Goal: Task Accomplishment & Management: Complete application form

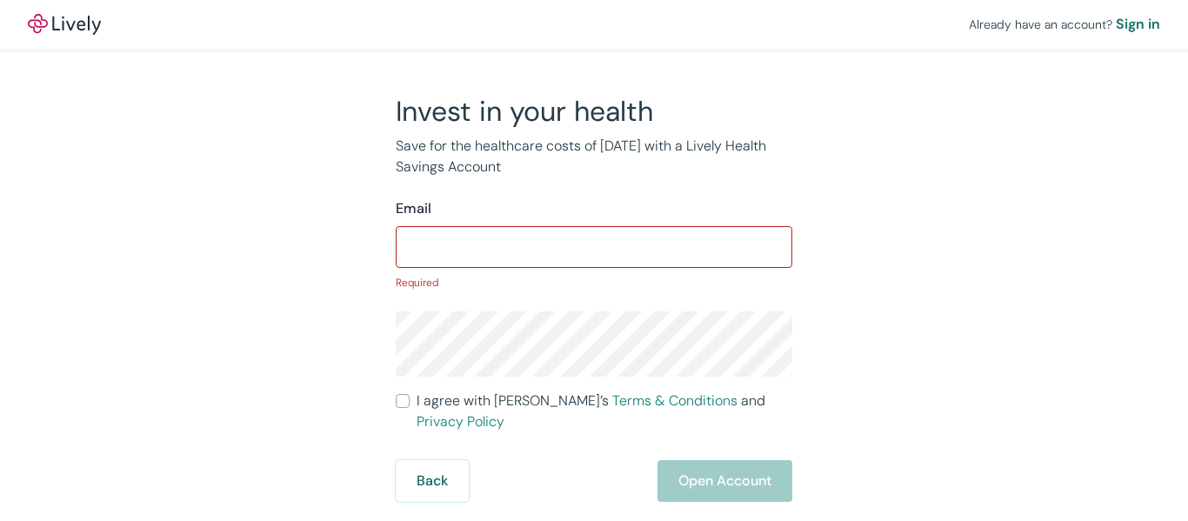
click at [741, 468] on div "Already have an account? Sign in Invest in your health Save for the healthcare …" at bounding box center [594, 260] width 1188 height 521
click at [555, 247] on input "Email" at bounding box center [594, 247] width 396 height 35
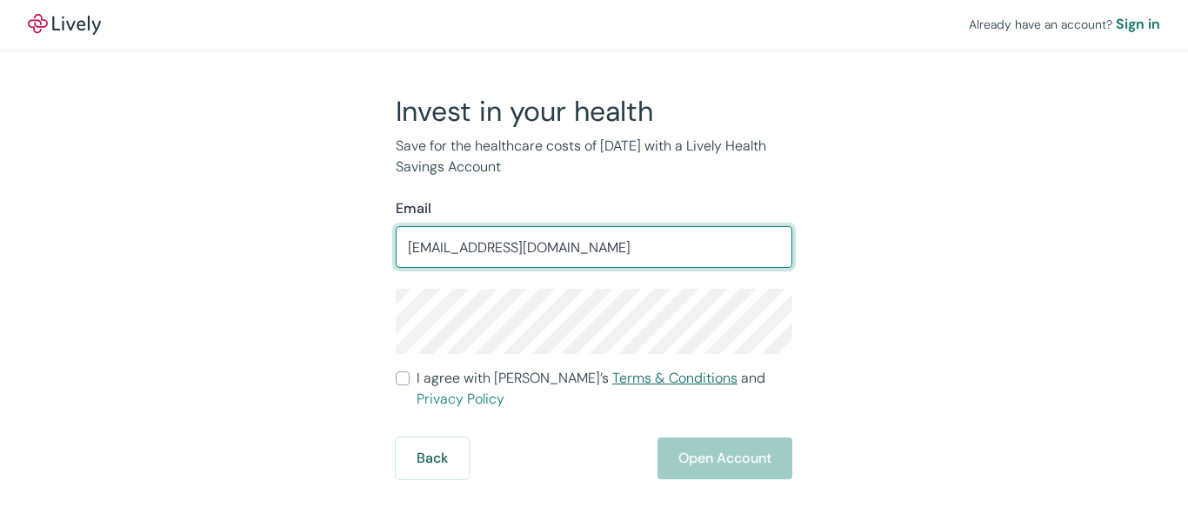
type input "adelemwallace@gmail.com"
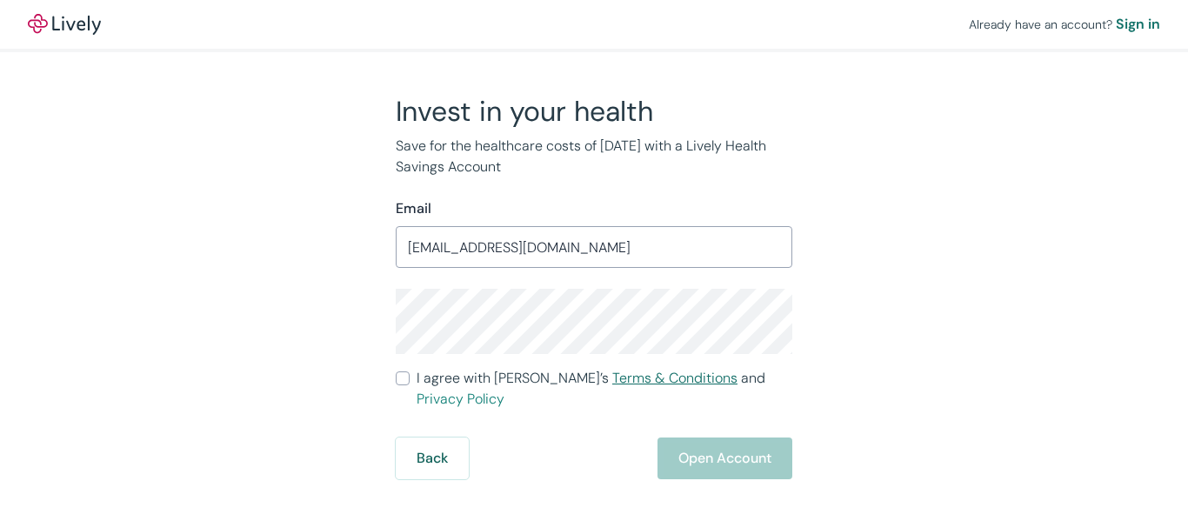
click at [612, 384] on link "Terms & Conditions" at bounding box center [674, 378] width 125 height 18
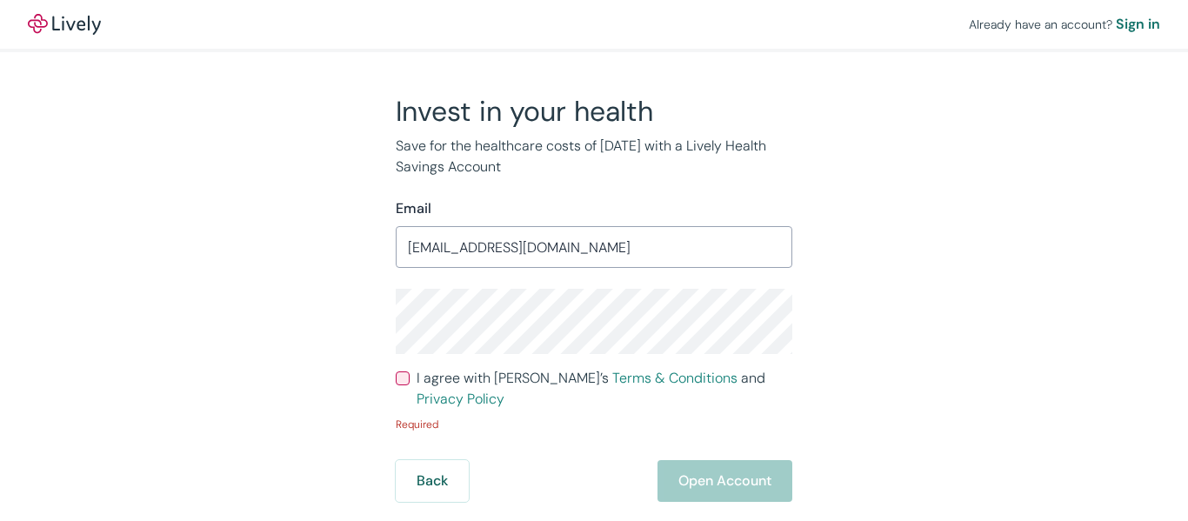
click at [405, 383] on input "I agree with Lively’s Terms & Conditions and Privacy Policy" at bounding box center [403, 378] width 14 height 14
checkbox input "true"
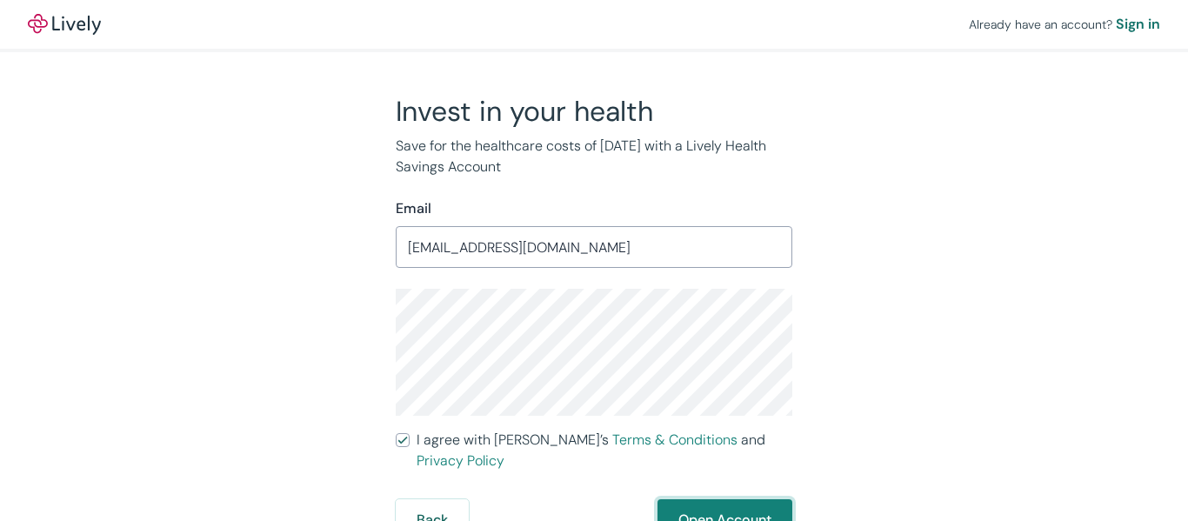
click at [733, 499] on button "Open Account" at bounding box center [724, 520] width 135 height 42
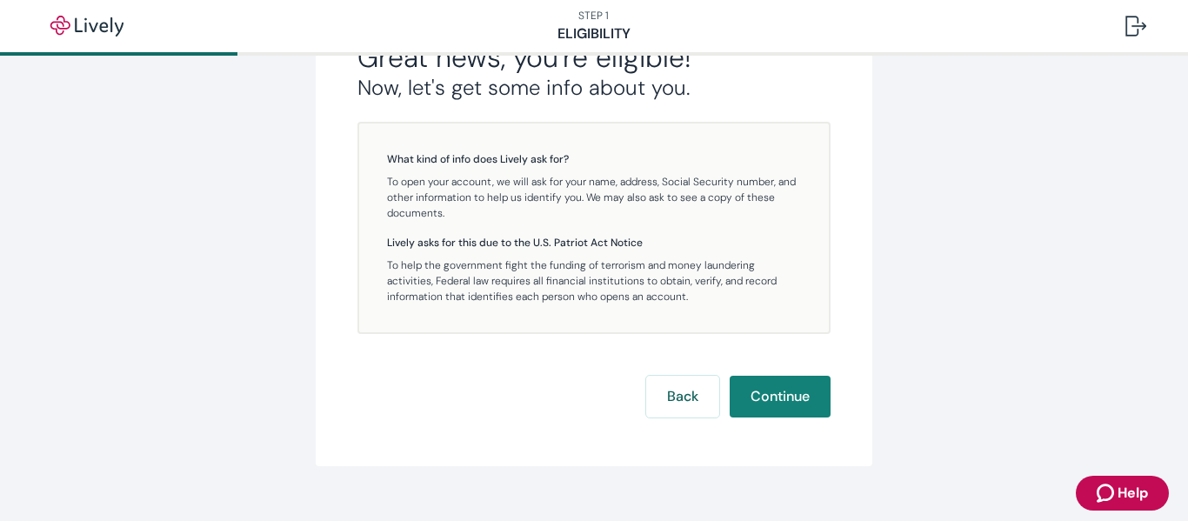
scroll to position [408, 0]
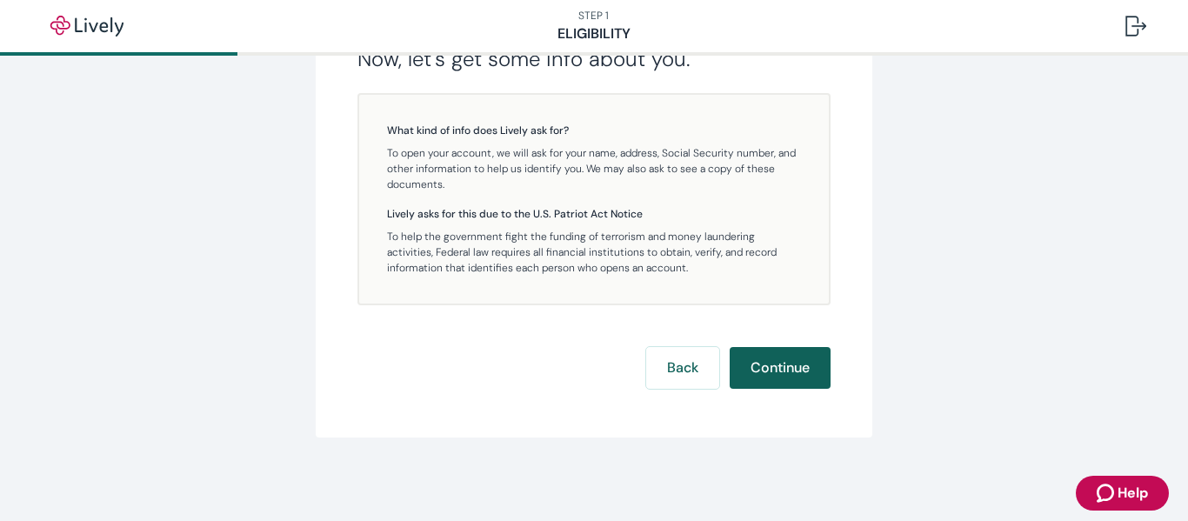
click at [763, 366] on button "Continue" at bounding box center [780, 368] width 101 height 42
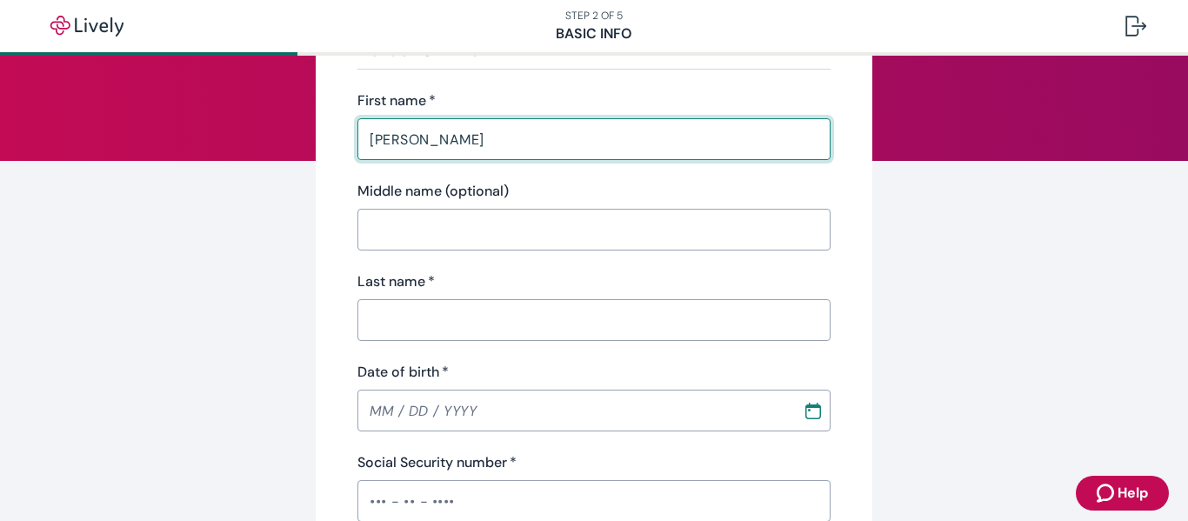
scroll to position [174, 0]
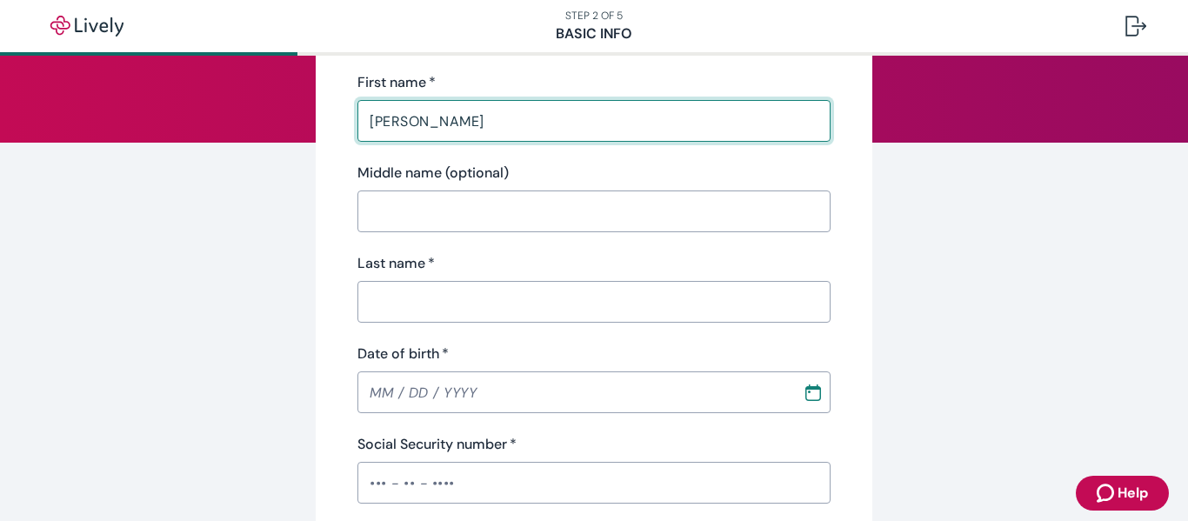
type input "[PERSON_NAME]"
click at [516, 289] on input "Last name   *" at bounding box center [593, 301] width 473 height 35
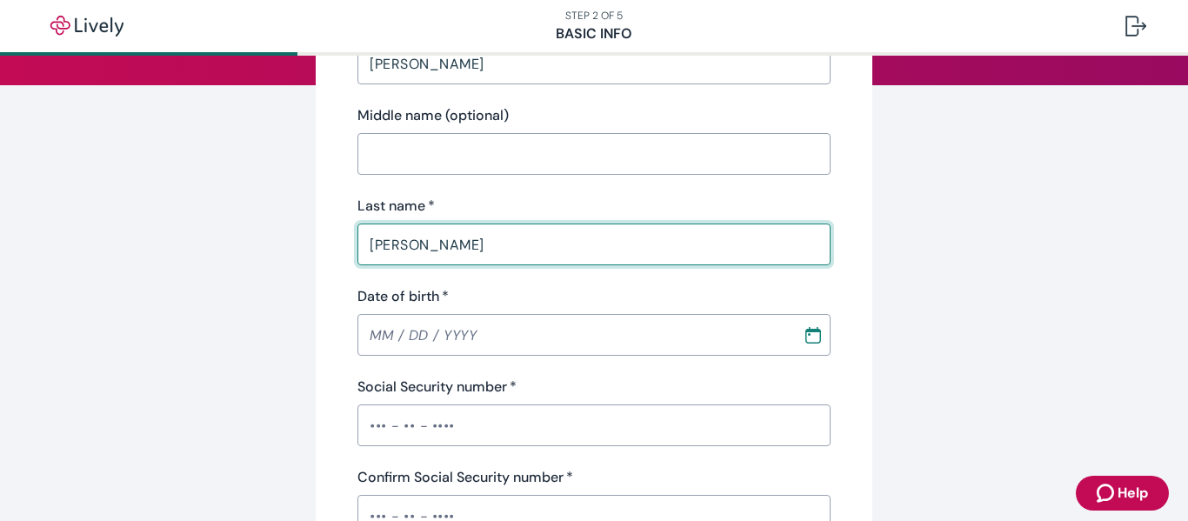
scroll to position [261, 0]
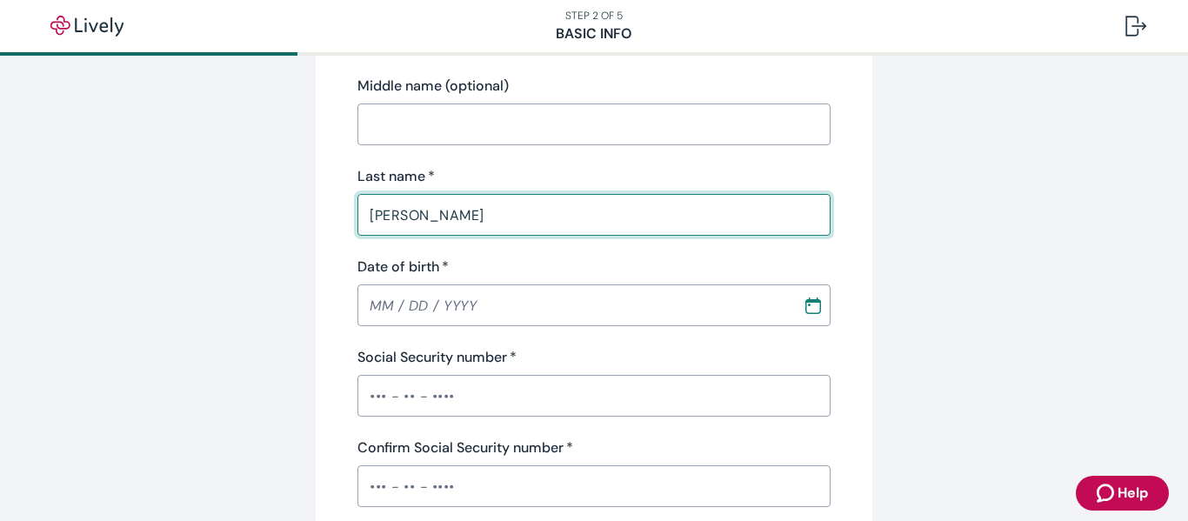
type input "[PERSON_NAME]"
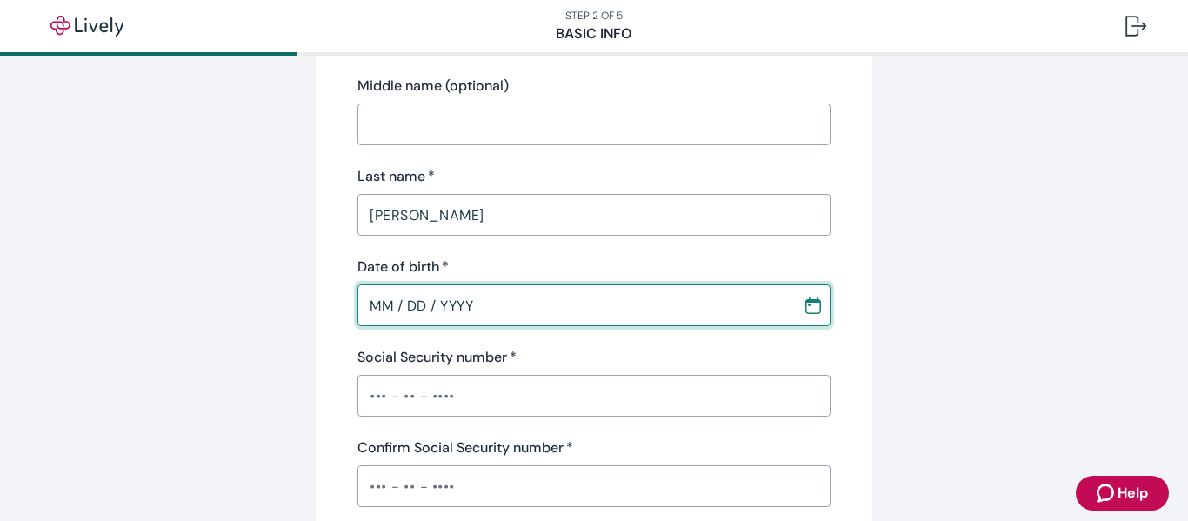
click at [372, 304] on input "MM / DD / YYYY" at bounding box center [573, 305] width 433 height 35
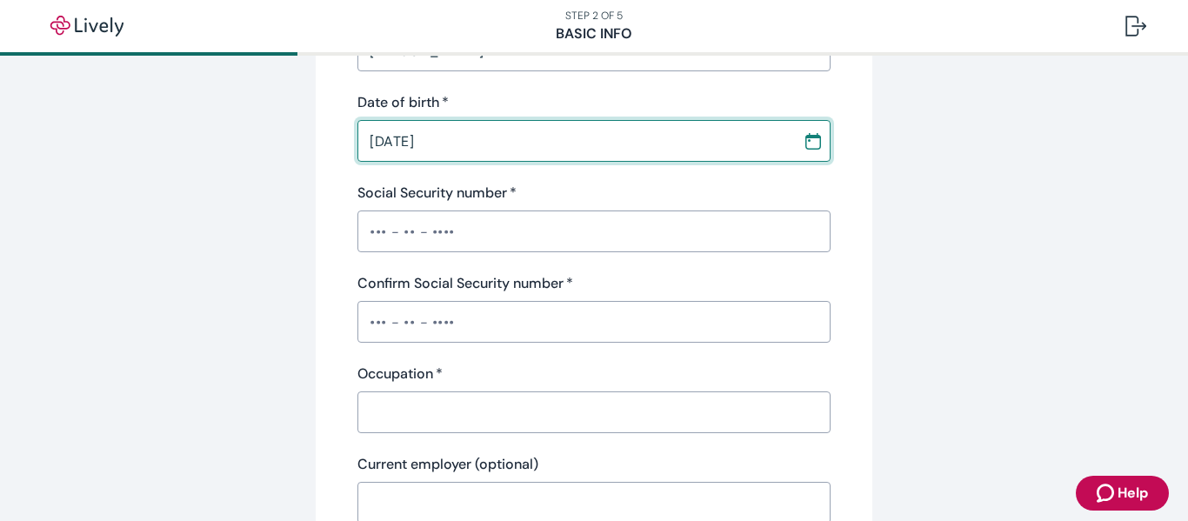
scroll to position [435, 0]
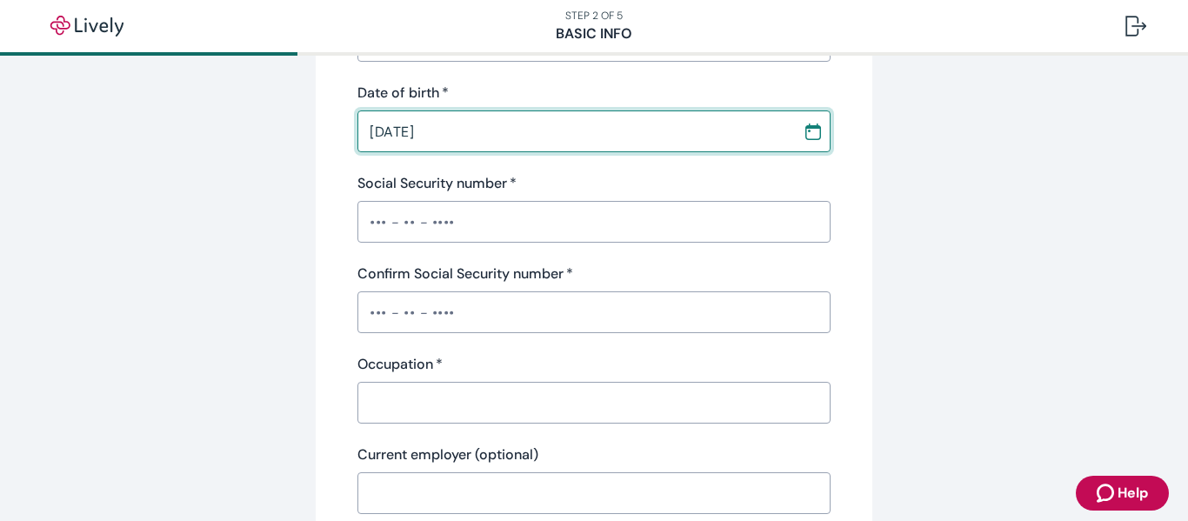
type input "[DATE]"
click at [515, 224] on input "Social Security number   *" at bounding box center [593, 221] width 473 height 35
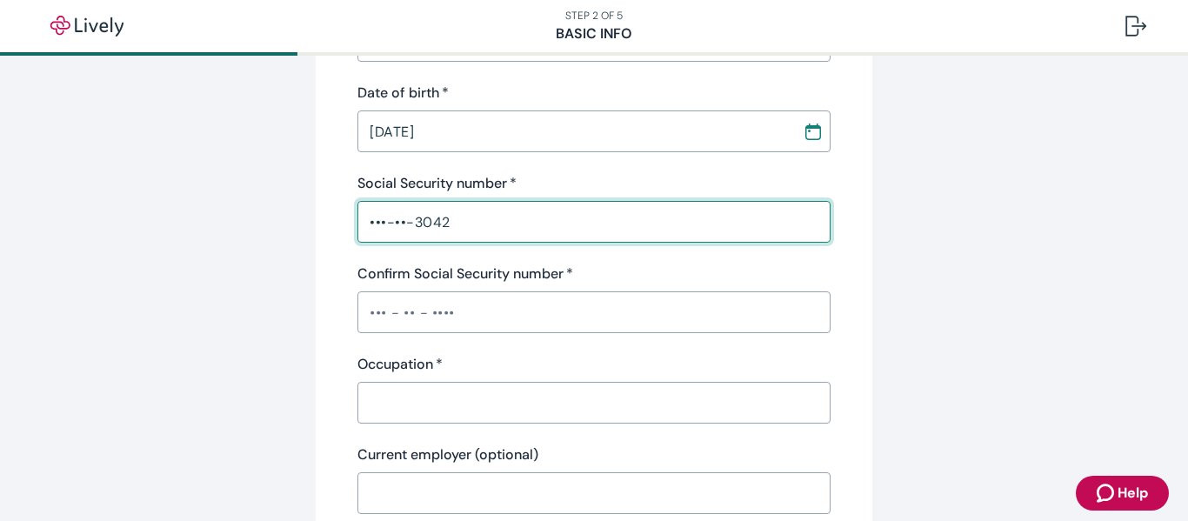
type input "•••-••-3042"
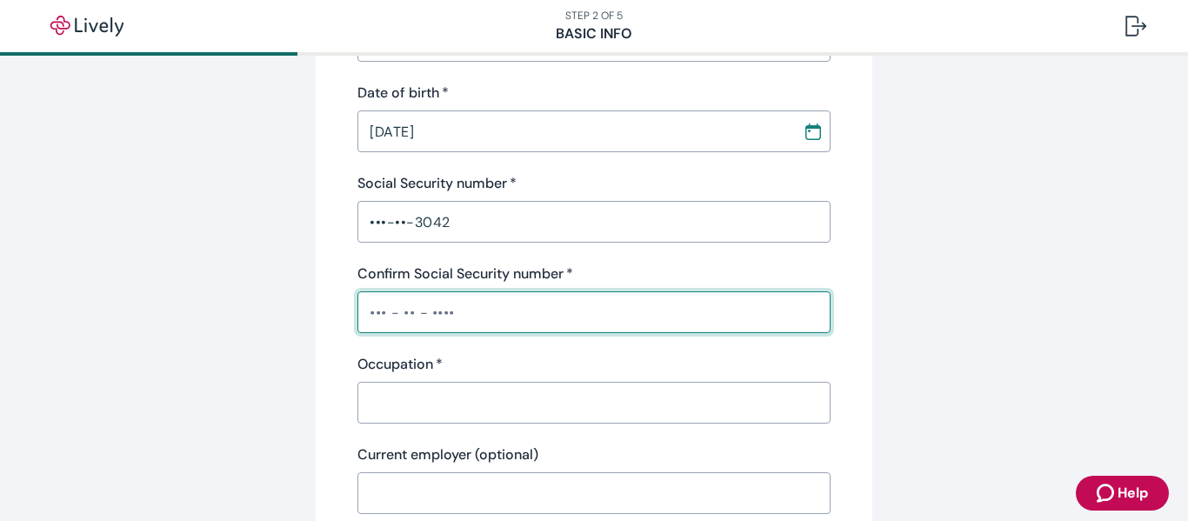
click at [456, 302] on input "Confirm Social Security number   *" at bounding box center [593, 312] width 473 height 35
click at [456, 303] on input "•••-••-30" at bounding box center [593, 312] width 473 height 35
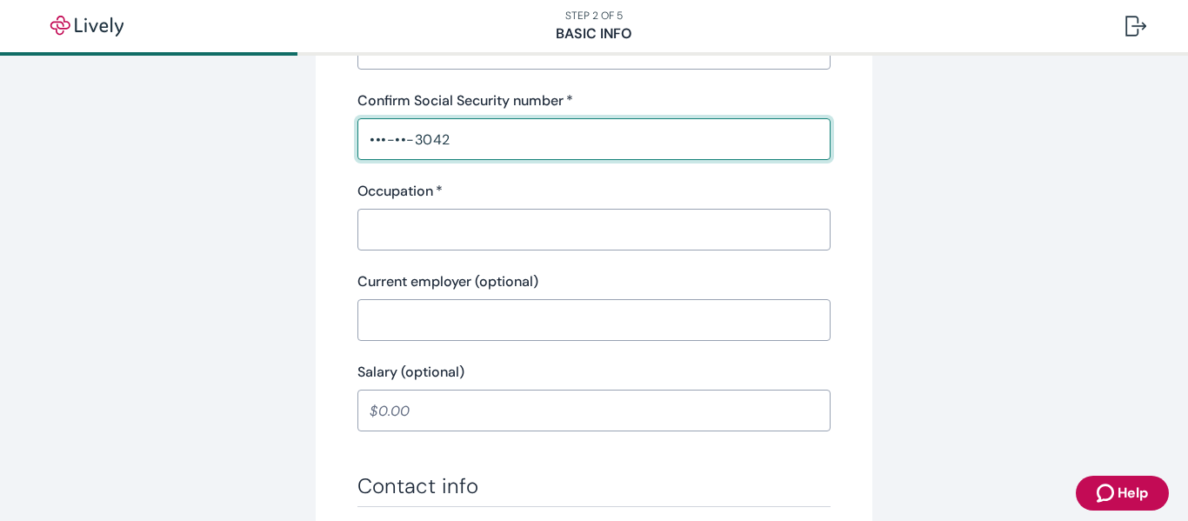
scroll to position [609, 0]
type input "•••-••-3042"
click at [502, 233] on input "Occupation   *" at bounding box center [593, 228] width 473 height 35
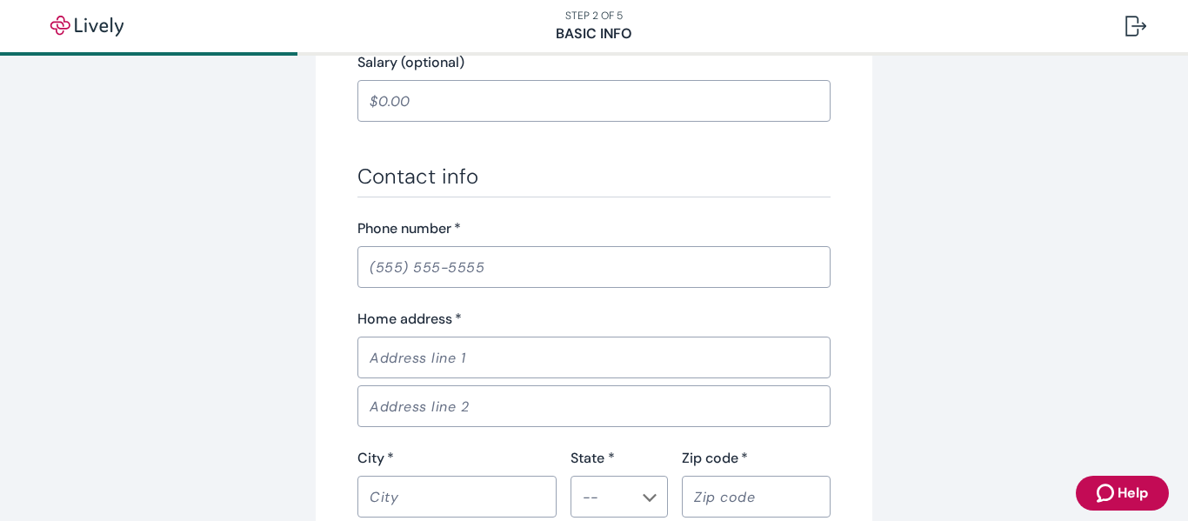
scroll to position [956, 0]
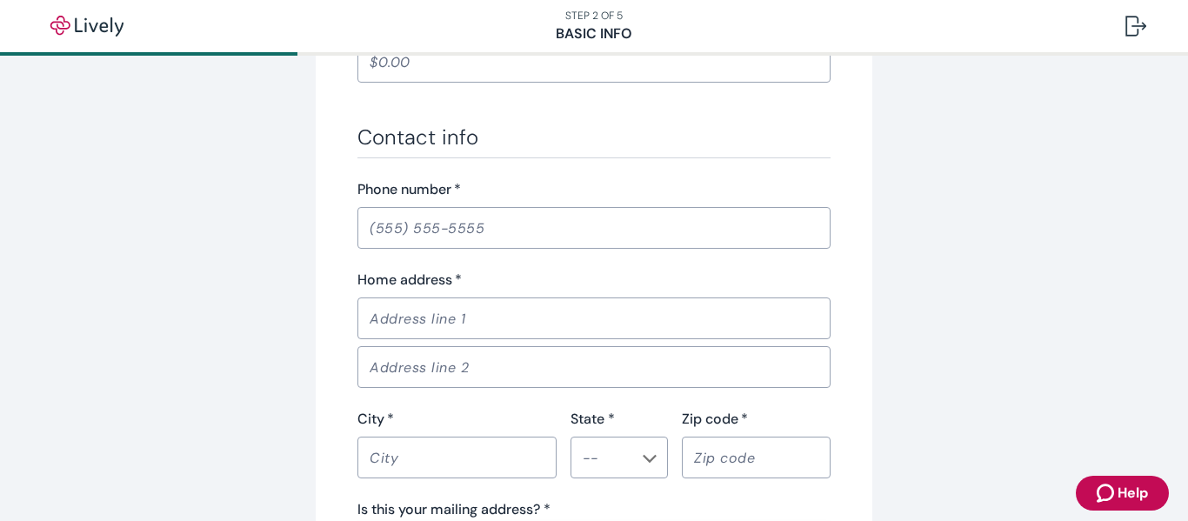
type input "Retired Teacher"
click at [369, 228] on input "Phone number   *" at bounding box center [593, 227] width 473 height 35
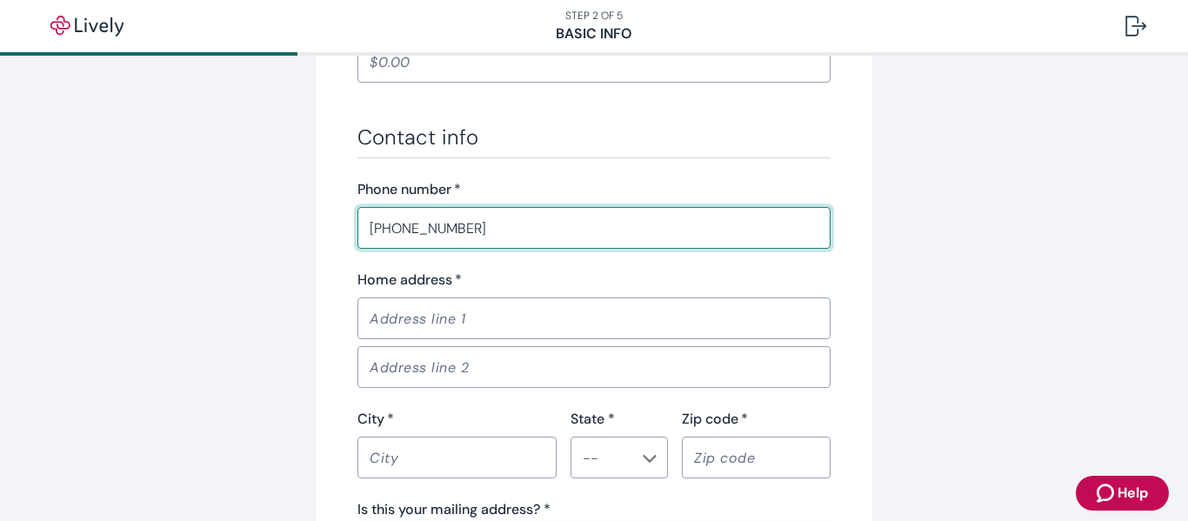
type input "[PHONE_NUMBER]"
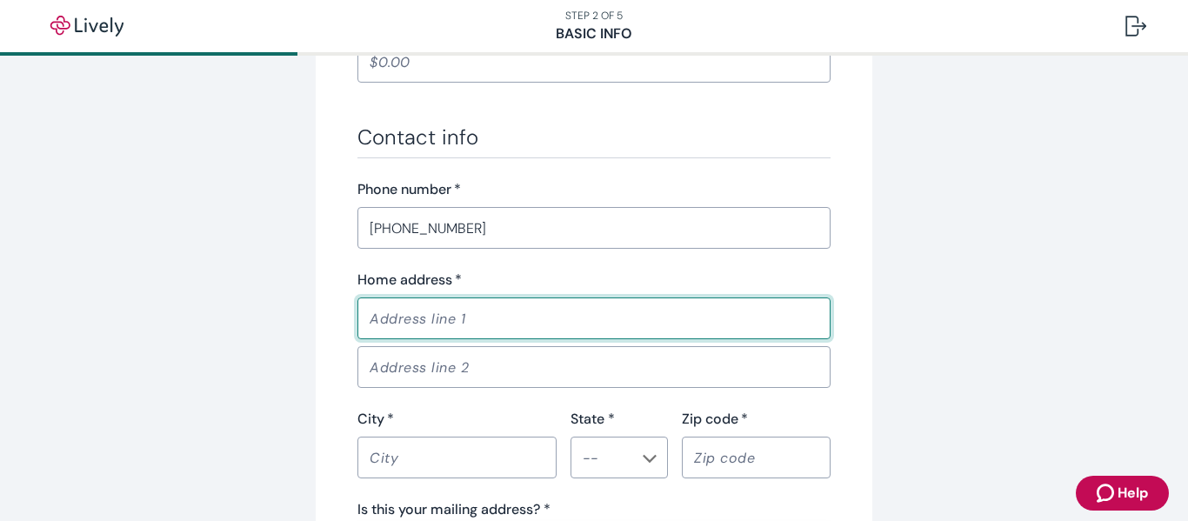
click at [448, 318] on input "Home address   *" at bounding box center [593, 318] width 473 height 35
type input "7327 Fountain Spray"
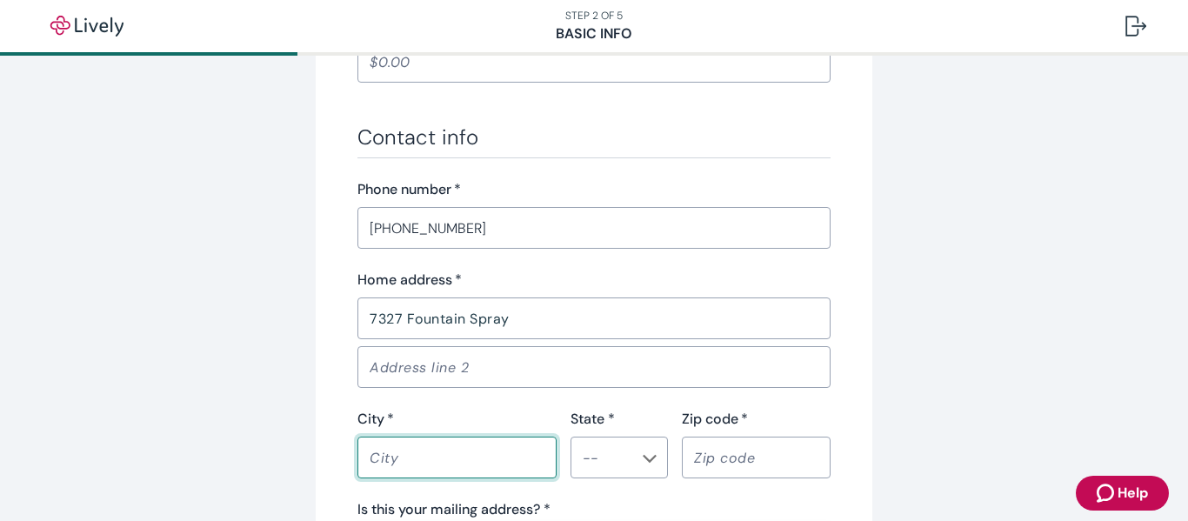
click at [387, 458] on input "City   *" at bounding box center [456, 457] width 199 height 35
click at [643, 459] on icon "Chevron icon" at bounding box center [650, 459] width 14 height 8
type input "Katy"
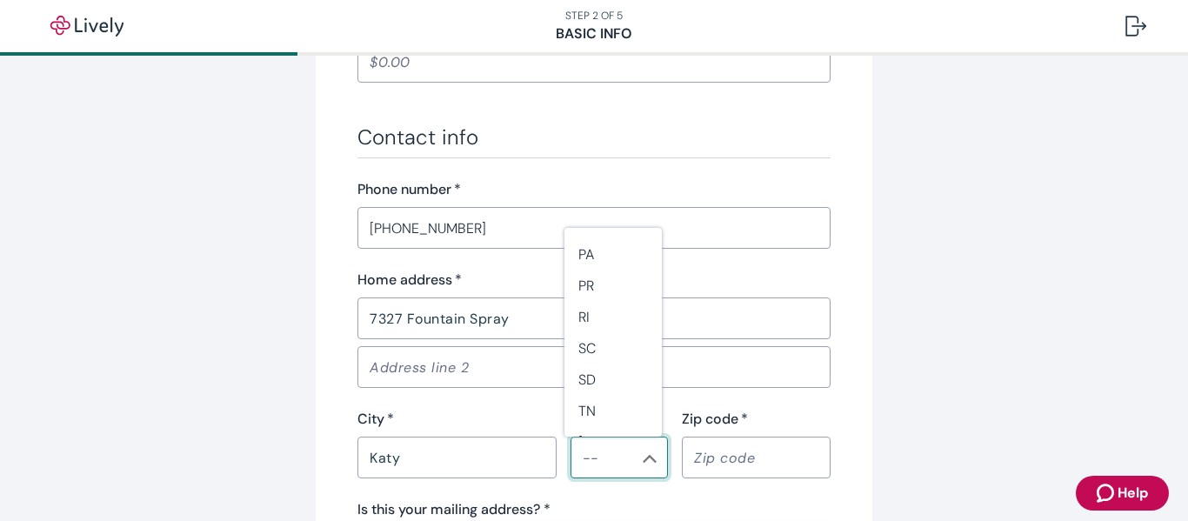
scroll to position [1391, 0]
click at [591, 425] on li "[GEOGRAPHIC_DATA]" at bounding box center [612, 424] width 97 height 31
type input "[GEOGRAPHIC_DATA]"
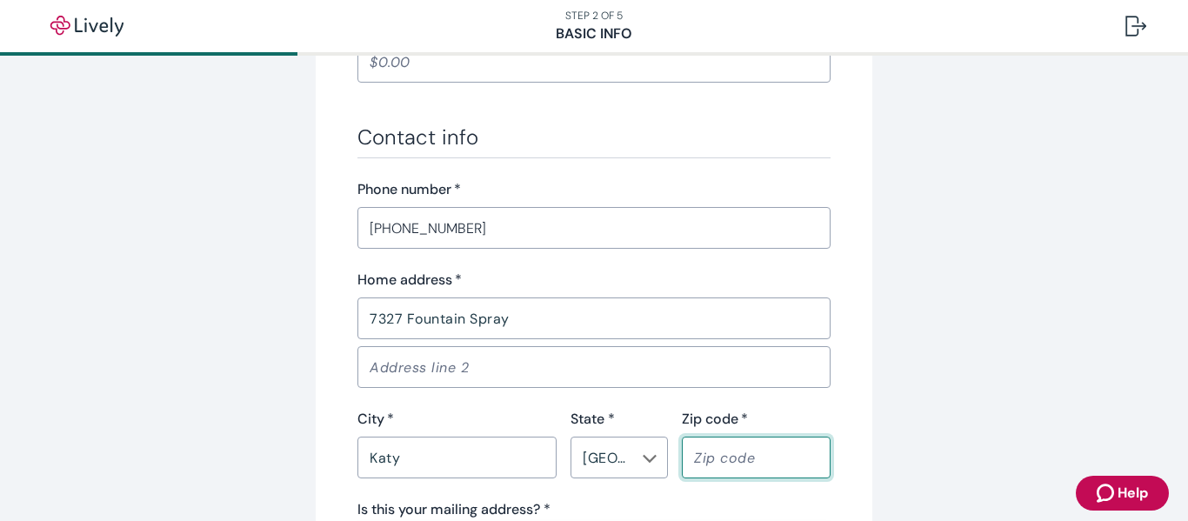
click at [720, 458] on input "Zip code   *" at bounding box center [756, 457] width 149 height 35
type input "77494"
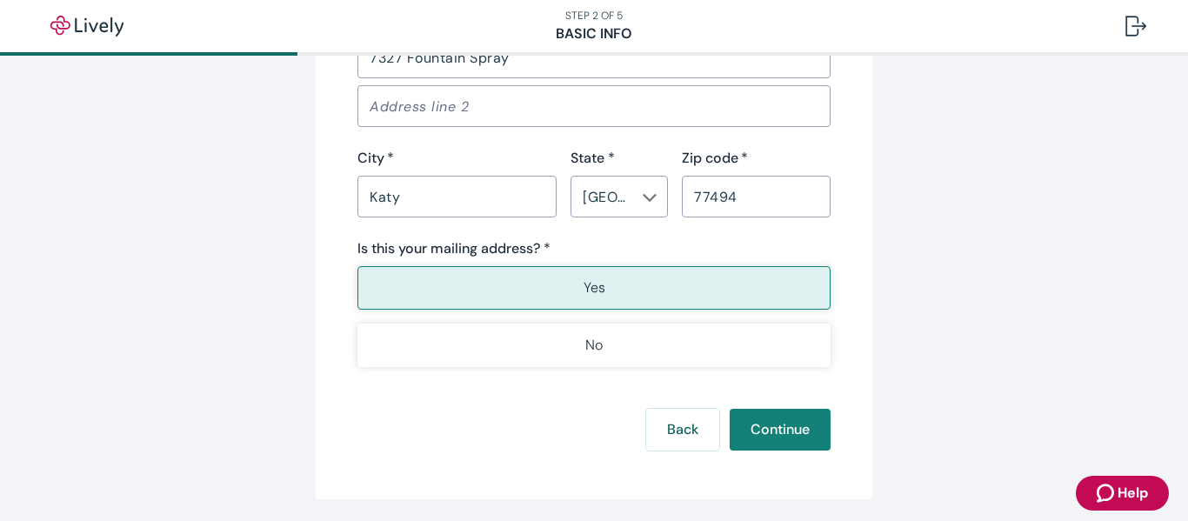
scroll to position [1279, 0]
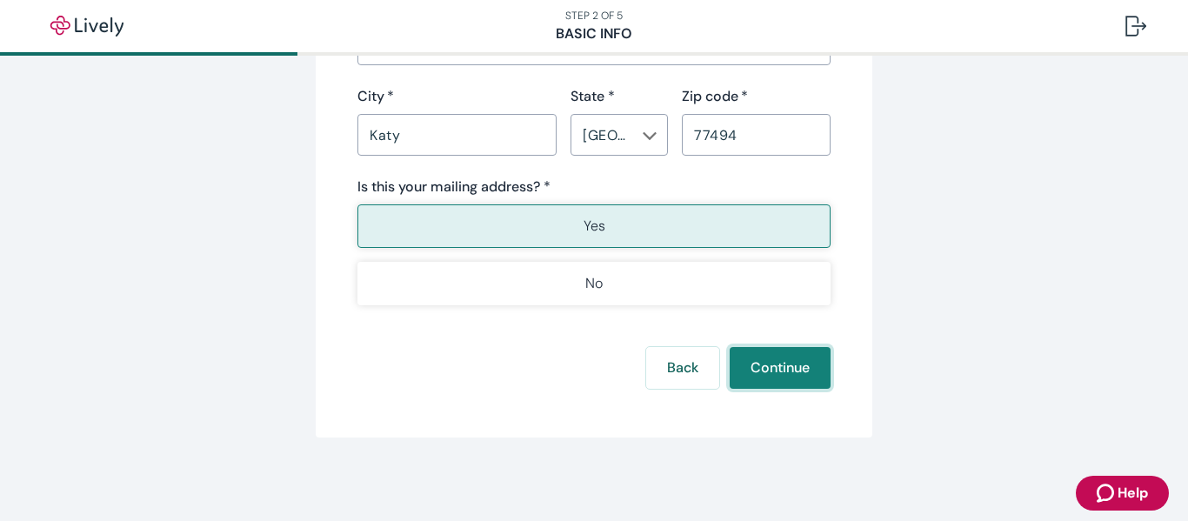
click at [809, 371] on button "Continue" at bounding box center [780, 368] width 101 height 42
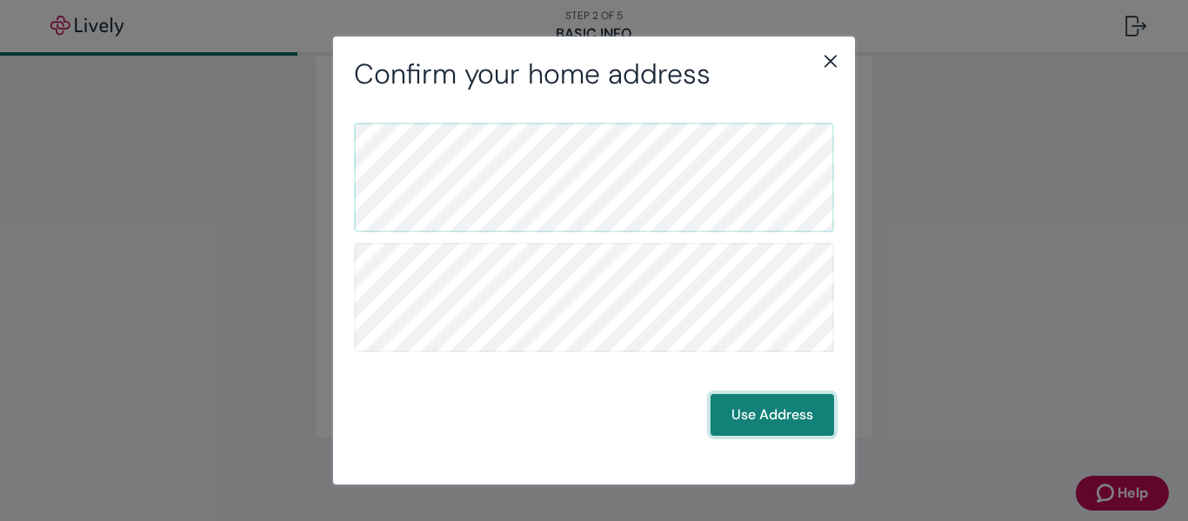
click at [771, 413] on button "Use Address" at bounding box center [771, 415] width 123 height 42
click at [786, 413] on button "Use Address" at bounding box center [771, 415] width 123 height 42
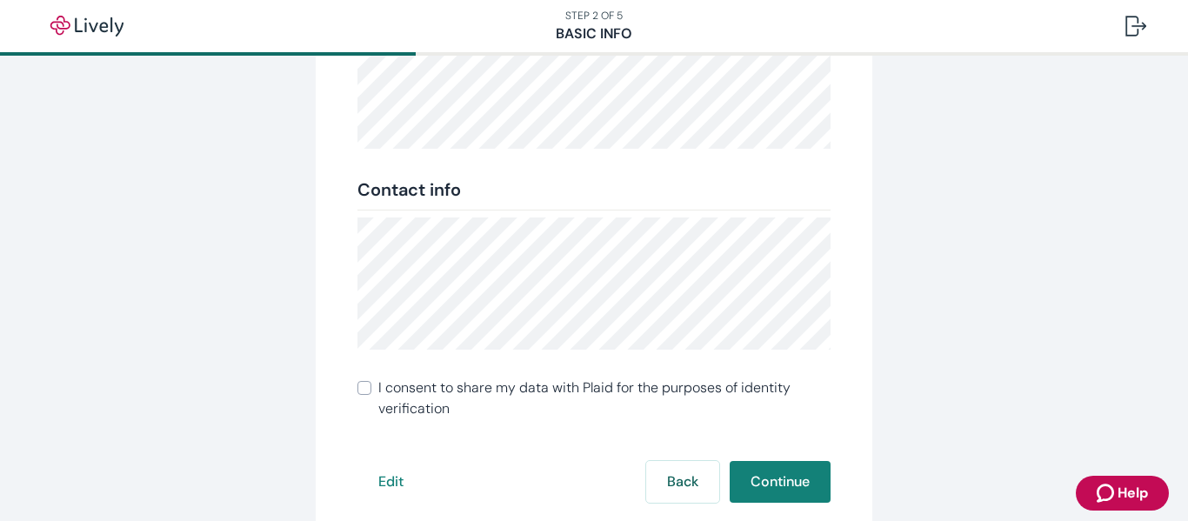
scroll to position [465, 0]
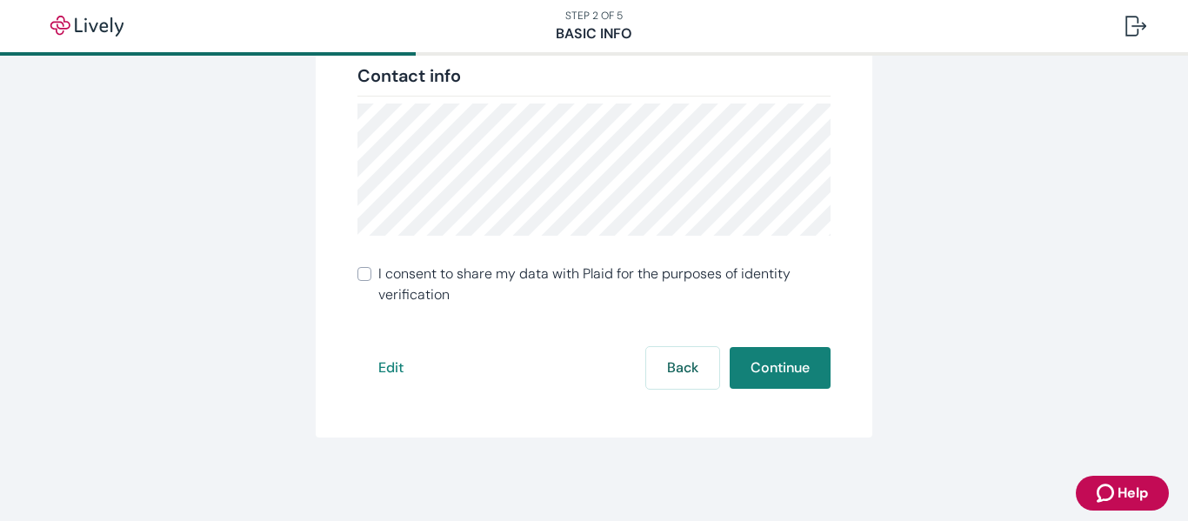
click at [358, 276] on input "I consent to share my data with Plaid for the purposes of identity verification" at bounding box center [364, 274] width 14 height 14
checkbox input "true"
click at [791, 372] on button "Continue" at bounding box center [780, 368] width 101 height 42
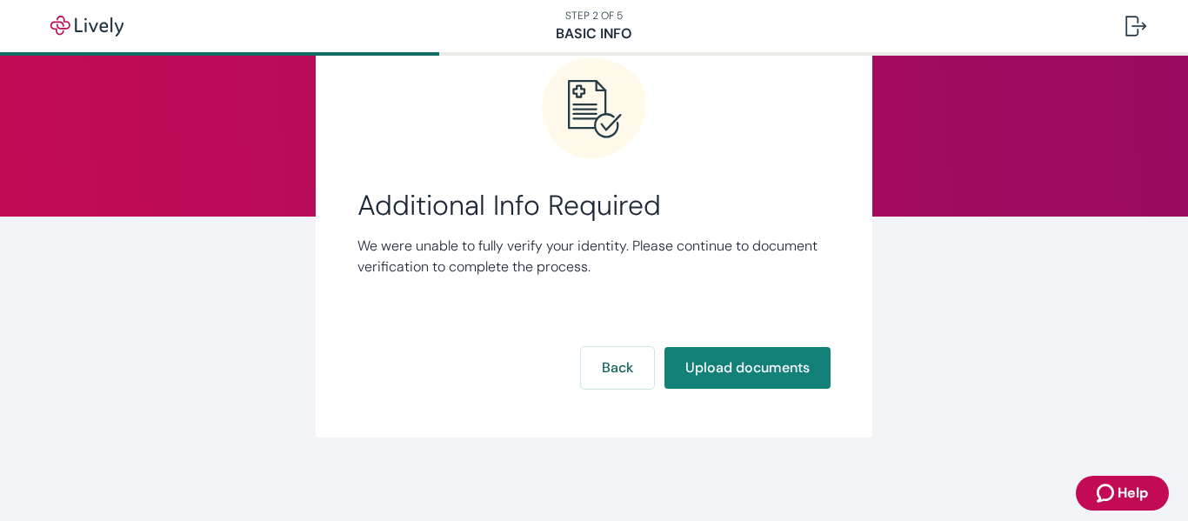
scroll to position [79, 0]
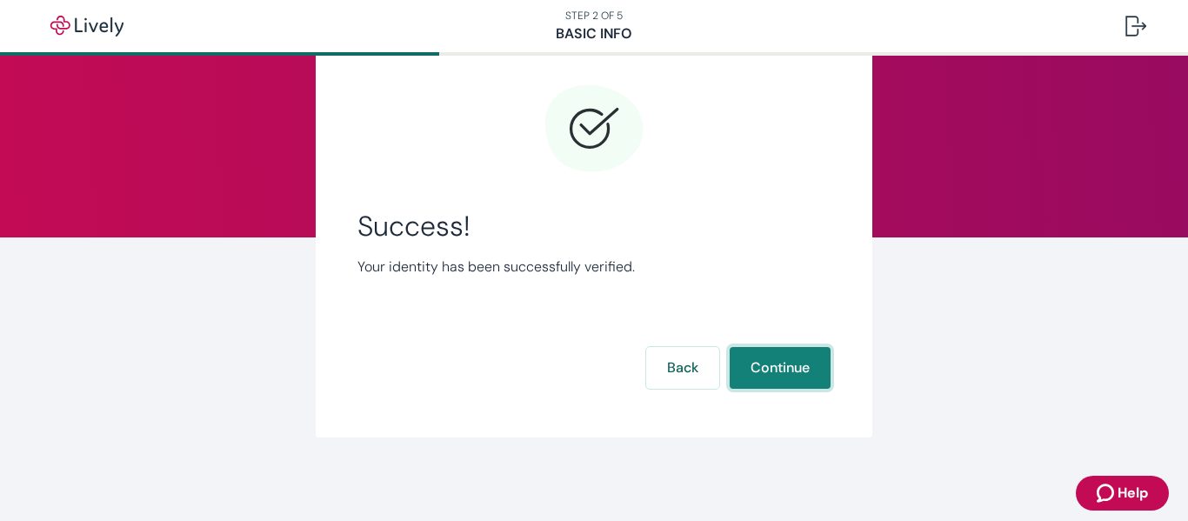
click at [782, 360] on button "Continue" at bounding box center [780, 368] width 101 height 42
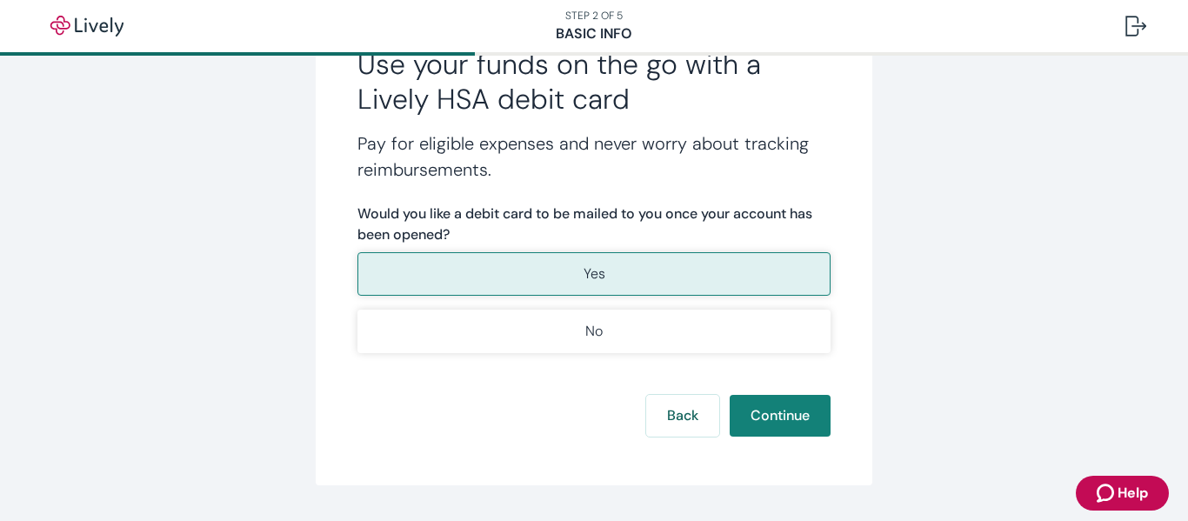
scroll to position [244, 0]
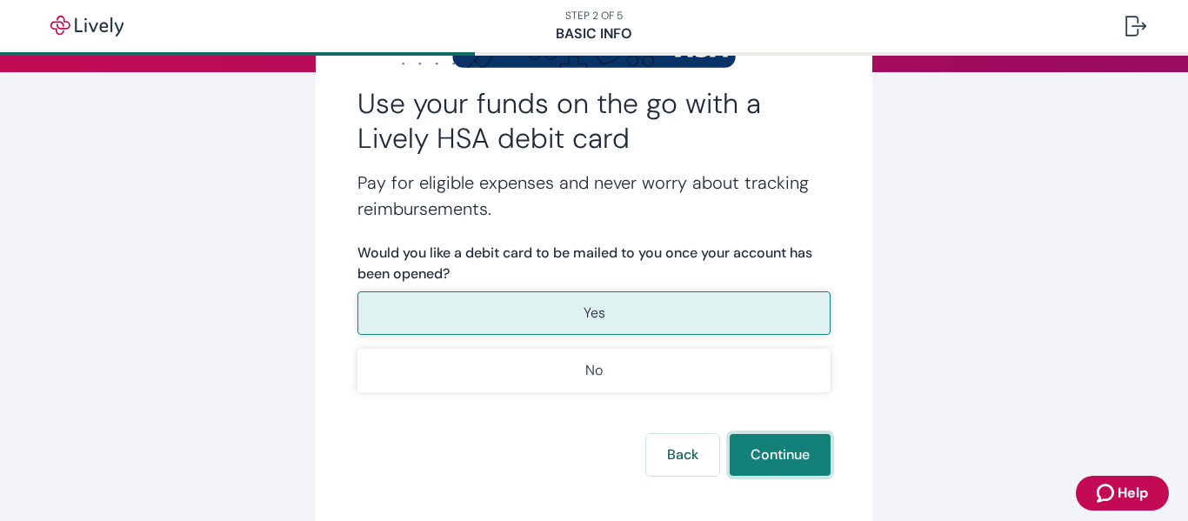
click at [763, 443] on button "Continue" at bounding box center [780, 455] width 101 height 42
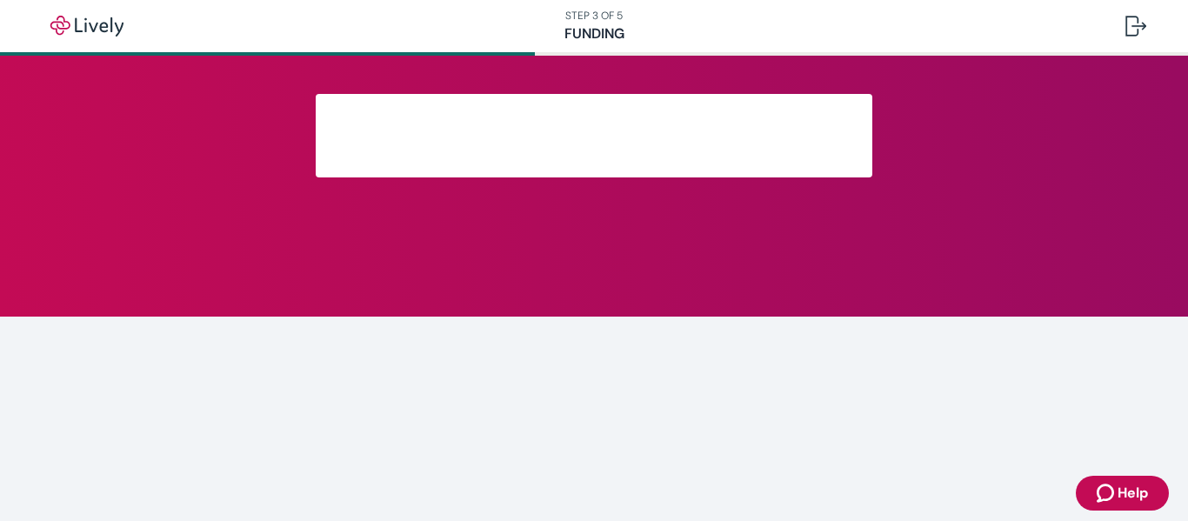
scroll to position [218, 0]
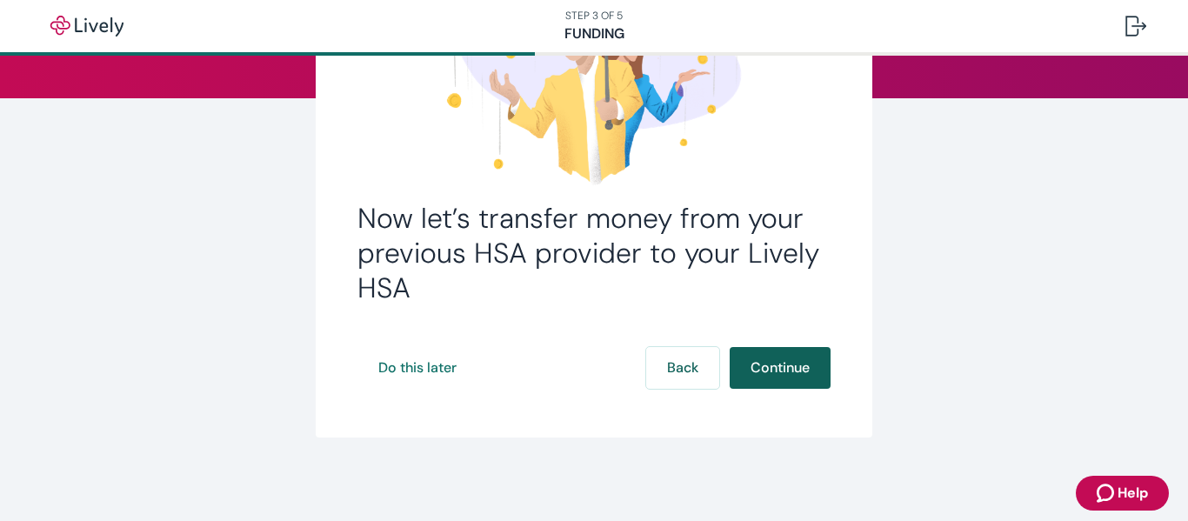
click at [775, 362] on button "Continue" at bounding box center [780, 368] width 101 height 42
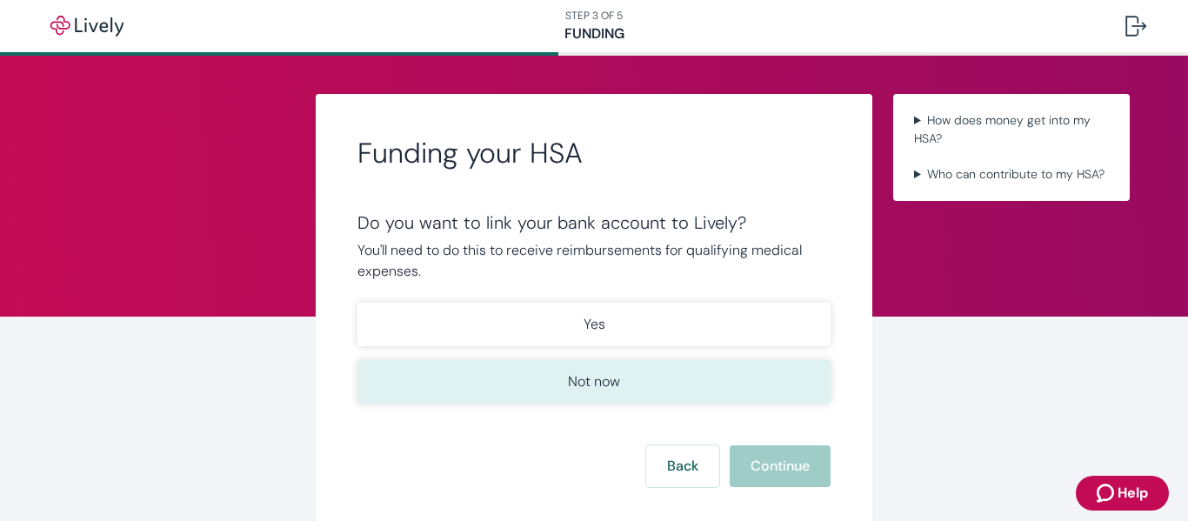
click at [576, 376] on p "Not now" at bounding box center [594, 381] width 52 height 21
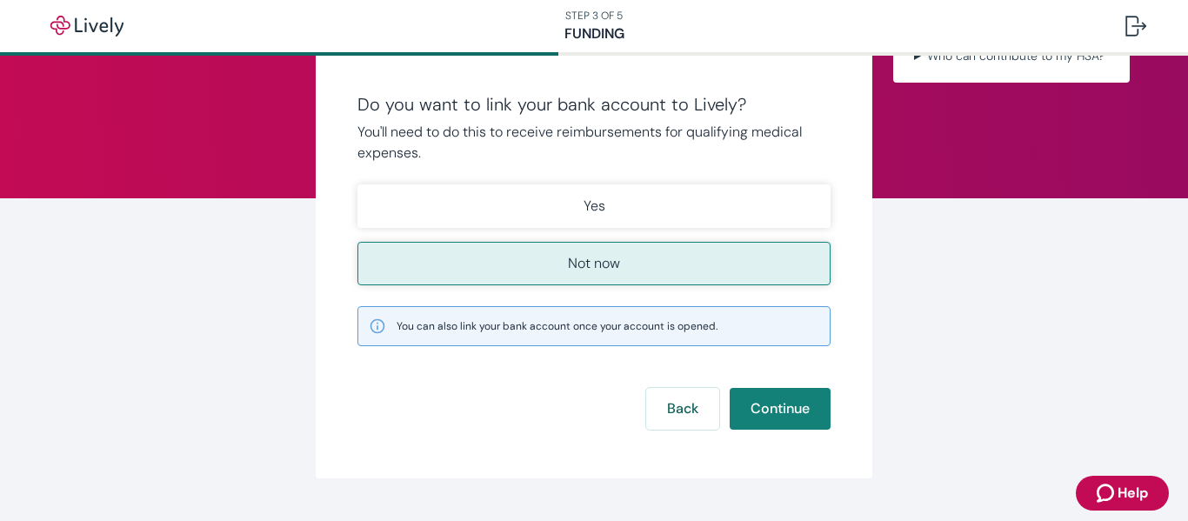
scroll to position [159, 0]
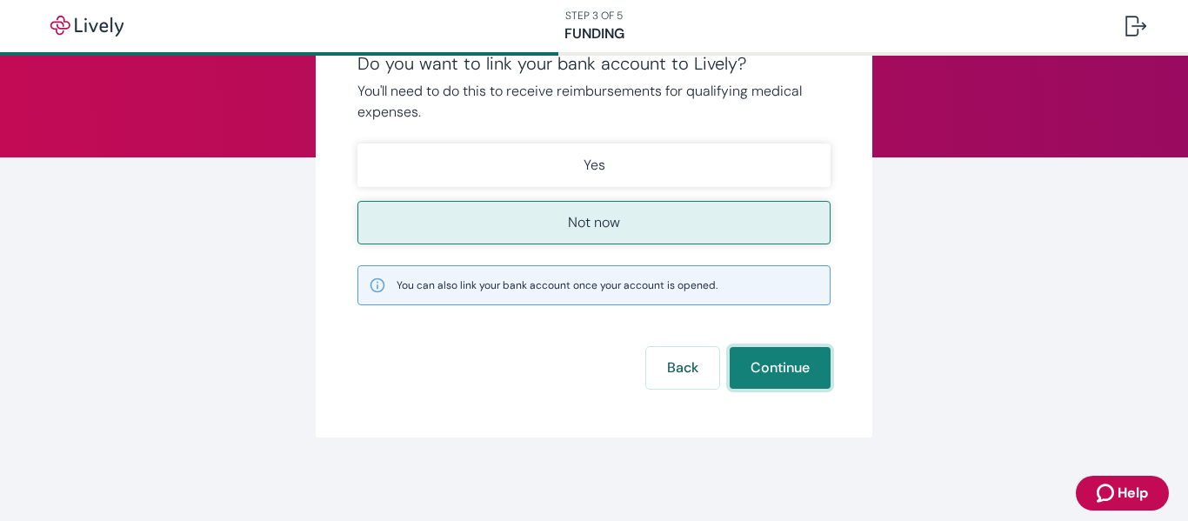
click at [800, 372] on button "Continue" at bounding box center [780, 368] width 101 height 42
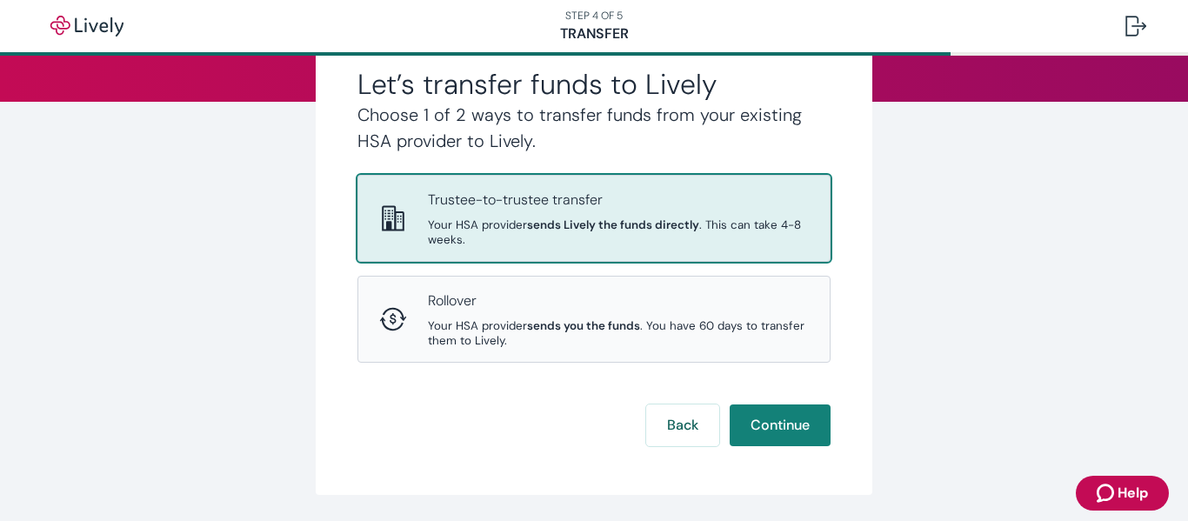
scroll to position [261, 0]
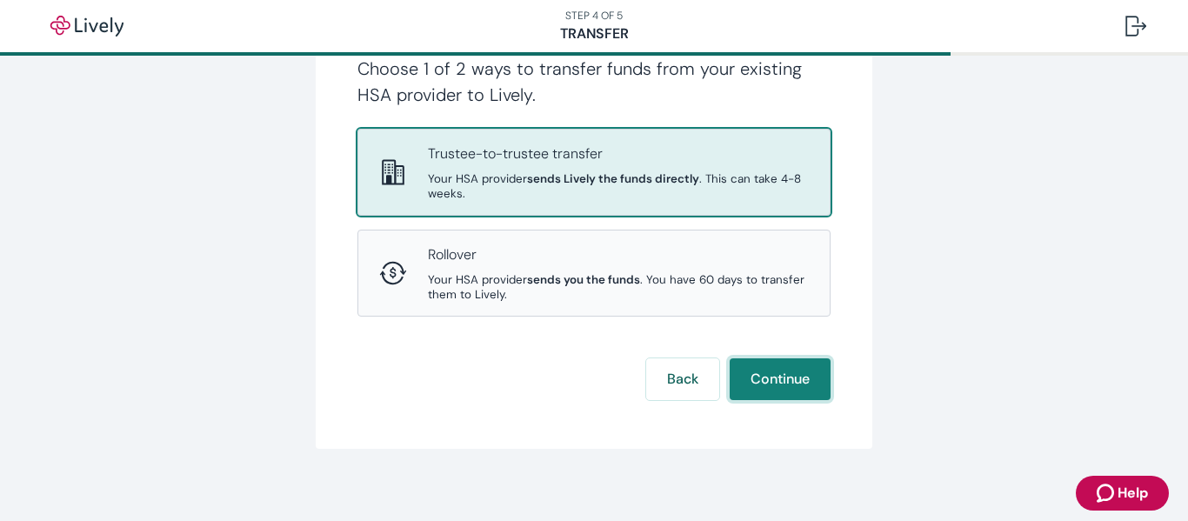
click at [797, 376] on button "Continue" at bounding box center [780, 379] width 101 height 42
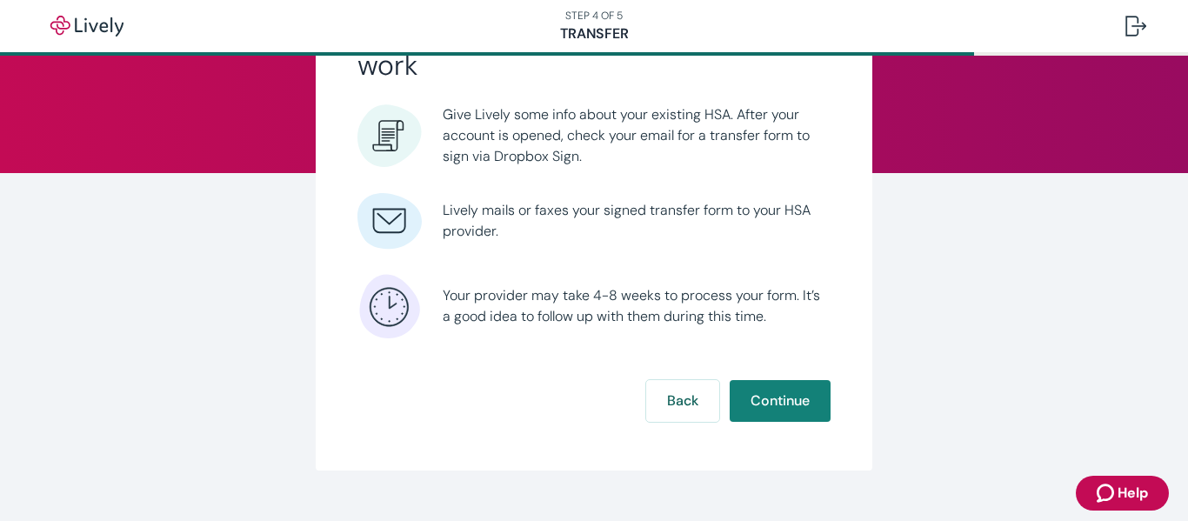
scroll to position [177, 0]
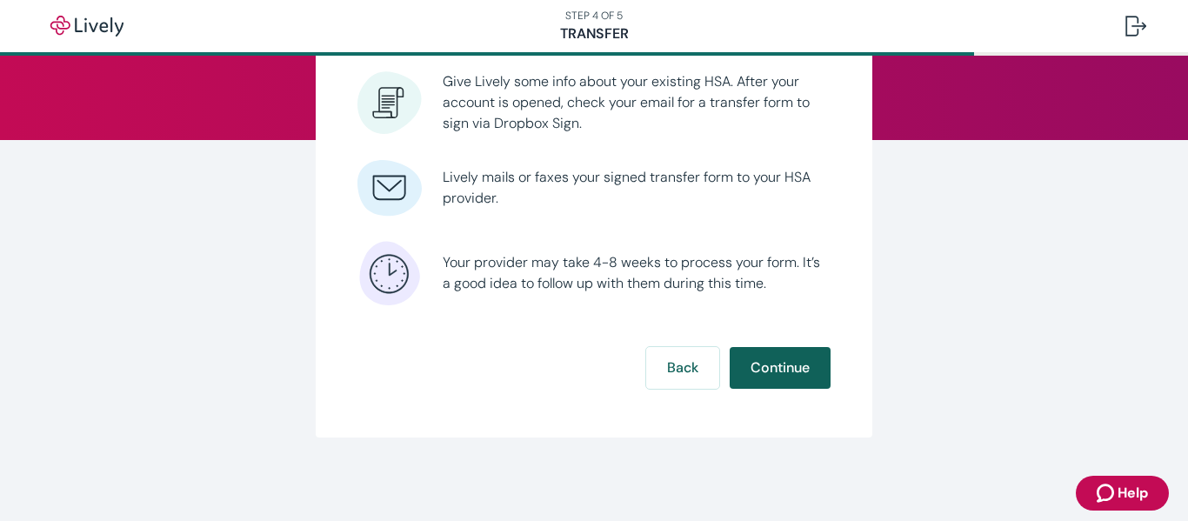
click at [776, 364] on button "Continue" at bounding box center [780, 368] width 101 height 42
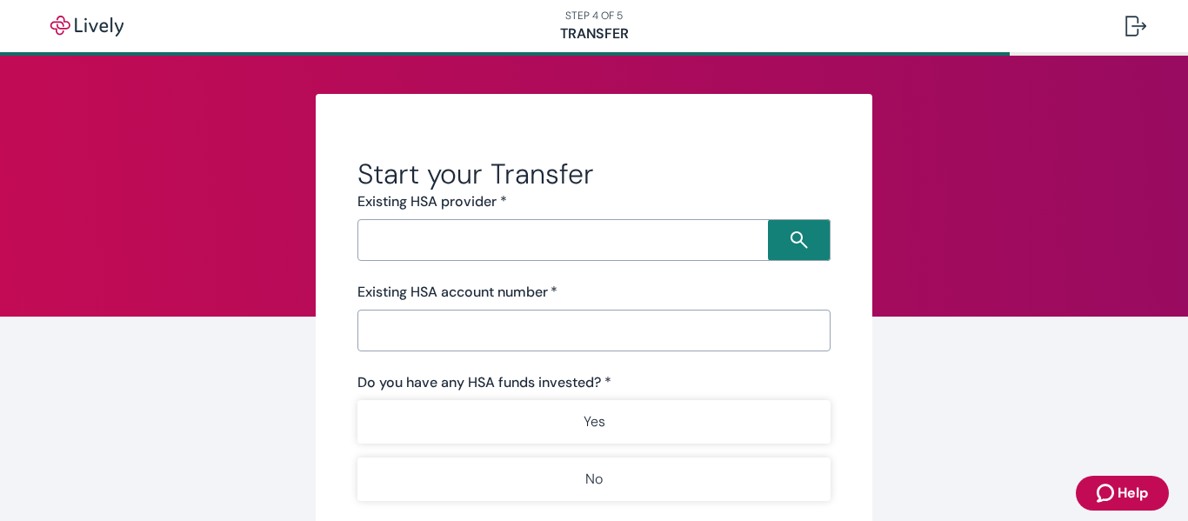
click at [563, 241] on input "Search input" at bounding box center [565, 240] width 405 height 24
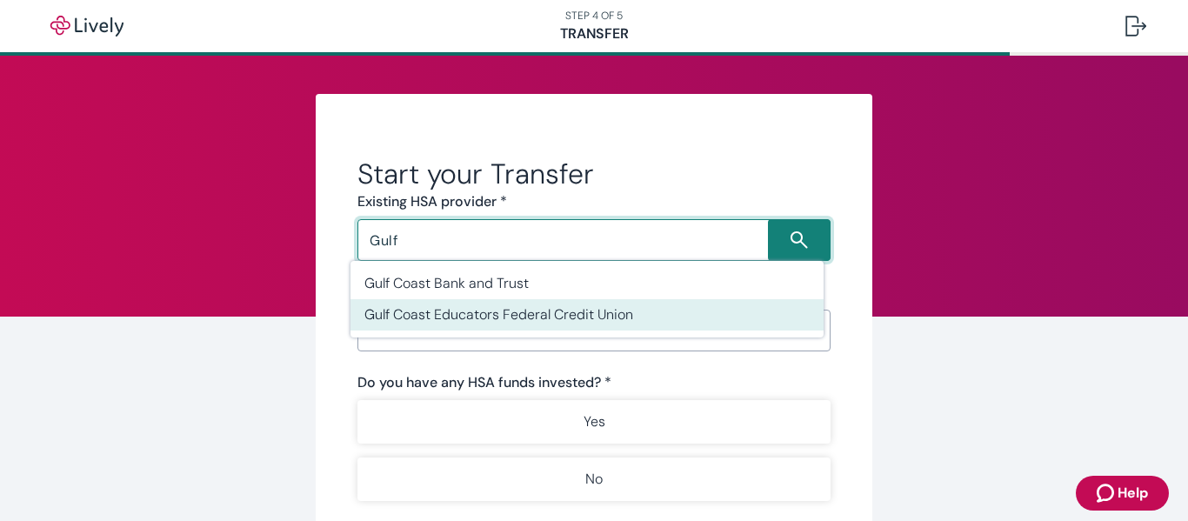
click at [589, 316] on li "Gulf Coast Educators Federal Credit Union" at bounding box center [586, 314] width 473 height 31
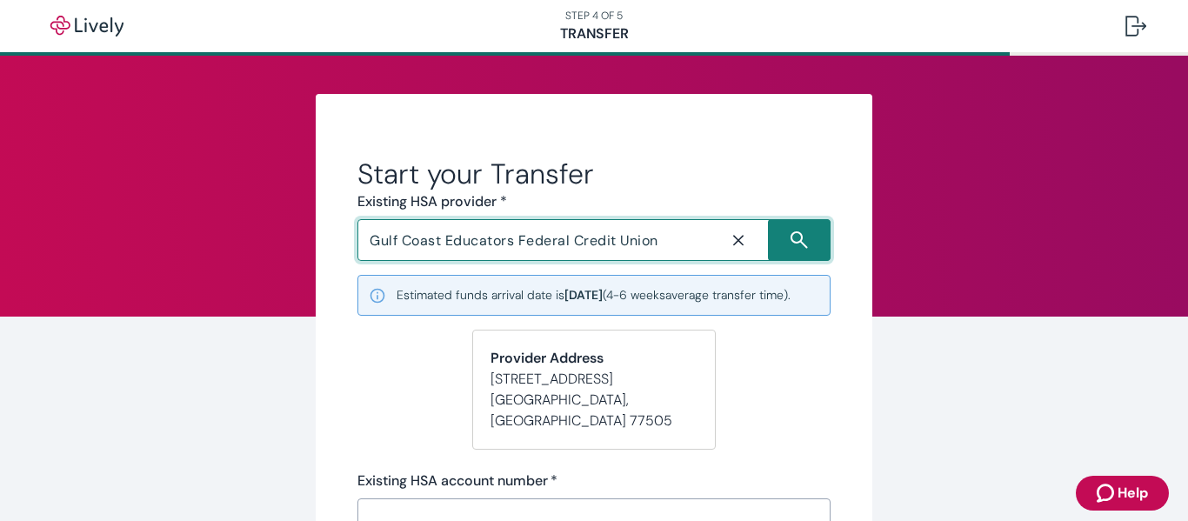
type input "Gulf Coast Educators Federal Credit Union"
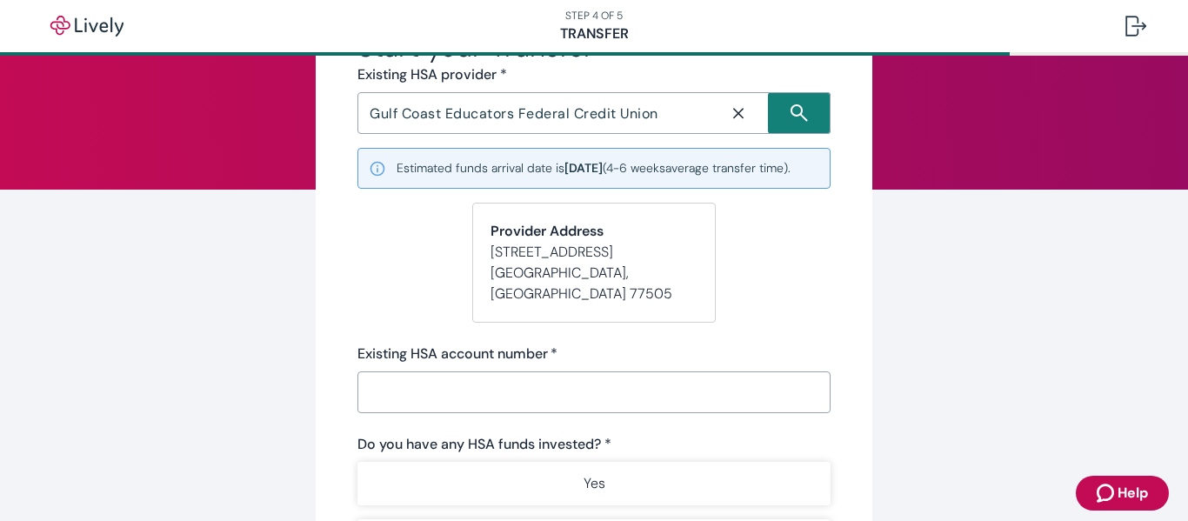
scroll to position [87, 0]
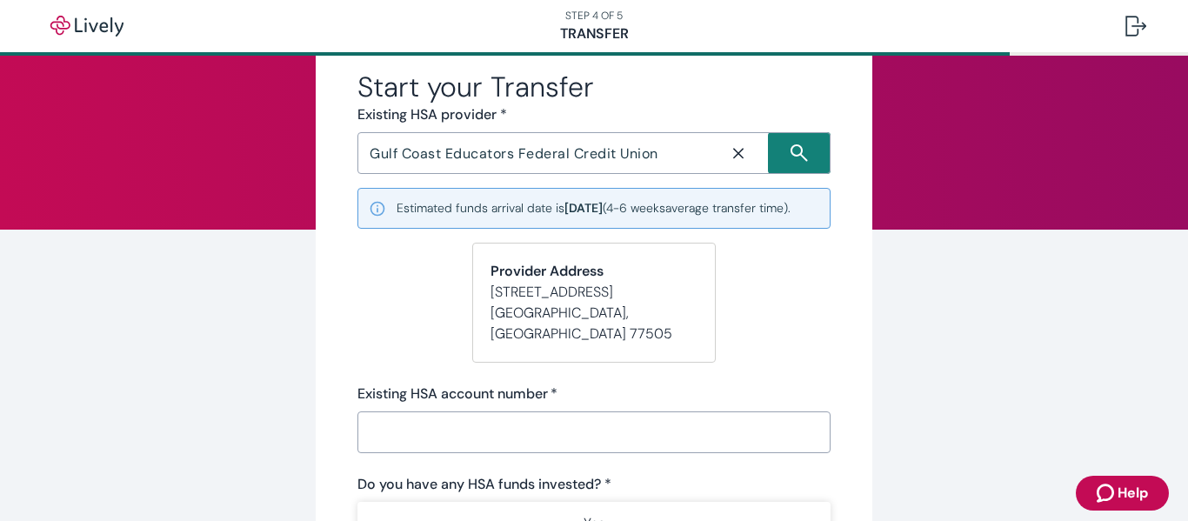
click at [766, 217] on small "Estimated funds arrival date is [DATE] ( 4-6 weeks average transfer time)." at bounding box center [593, 208] width 394 height 18
drag, startPoint x: 633, startPoint y: 288, endPoint x: 643, endPoint y: 285, distance: 9.9
click at [634, 288] on div "Provider Address [STREET_ADDRESS]" at bounding box center [593, 303] width 243 height 120
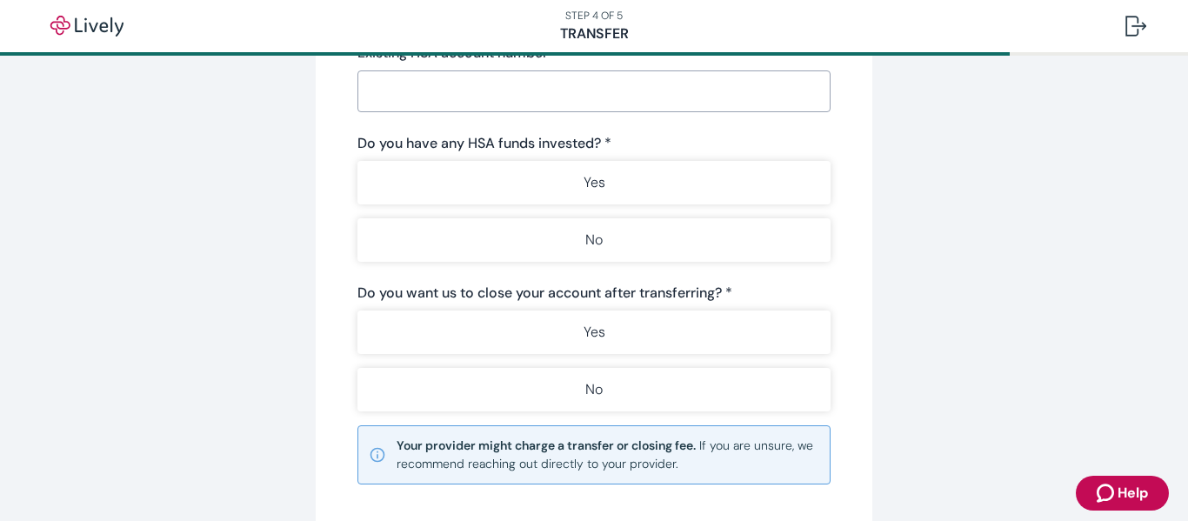
scroll to position [435, 0]
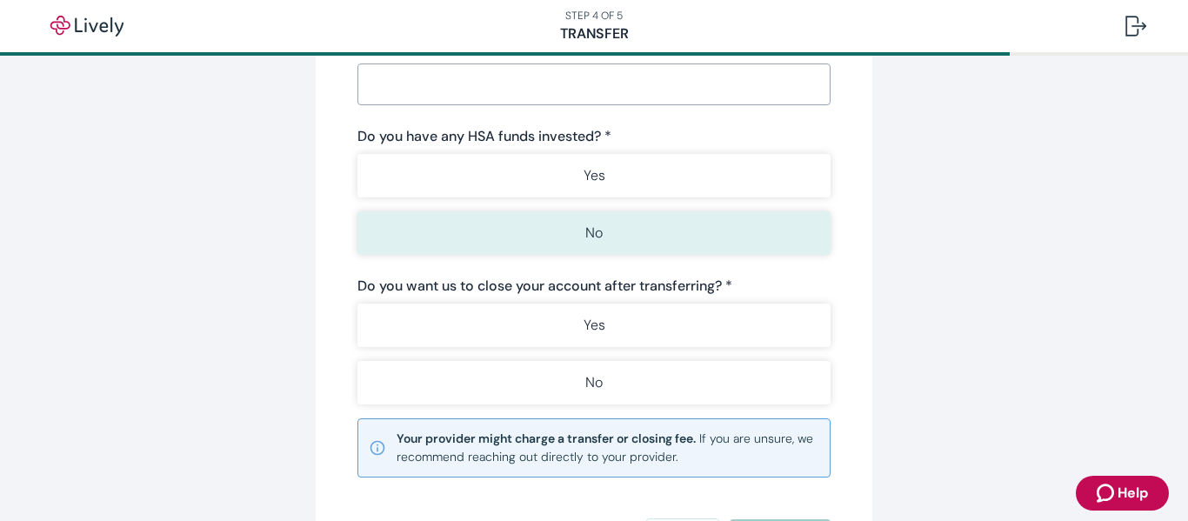
click at [612, 234] on button "No" at bounding box center [593, 232] width 473 height 43
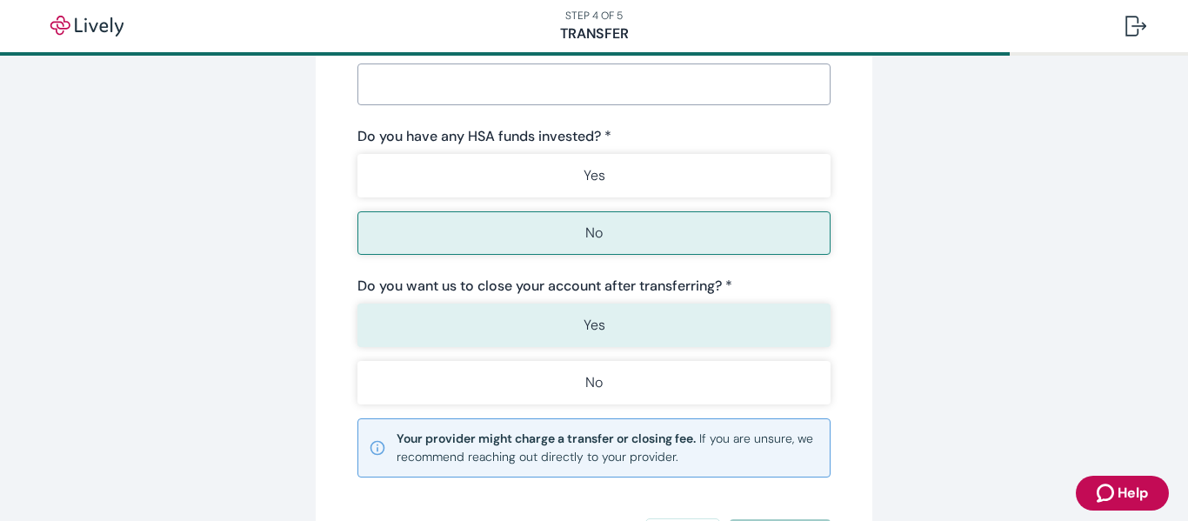
click at [647, 316] on button "Yes" at bounding box center [593, 324] width 473 height 43
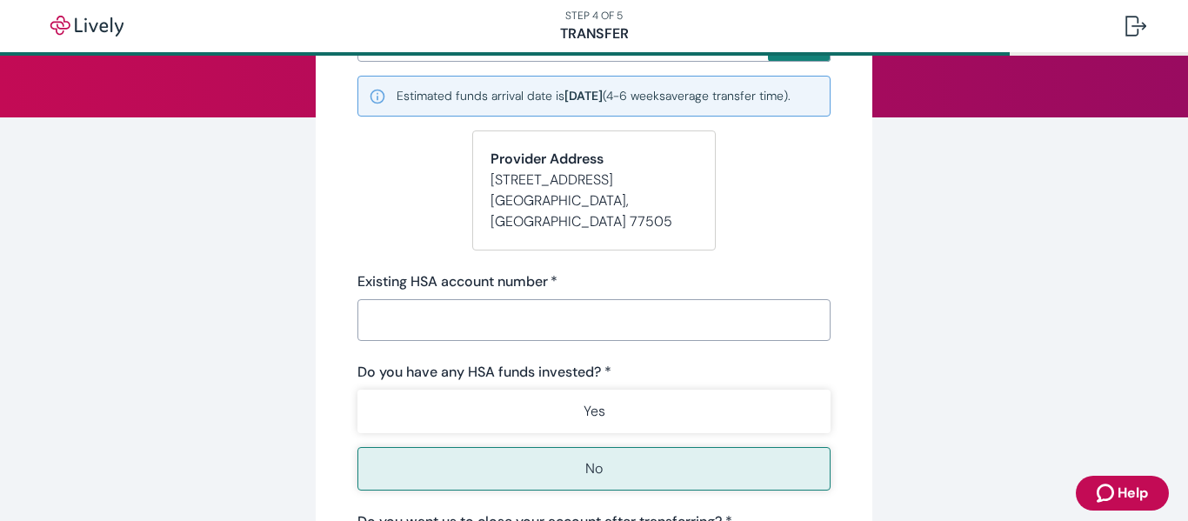
scroll to position [170, 0]
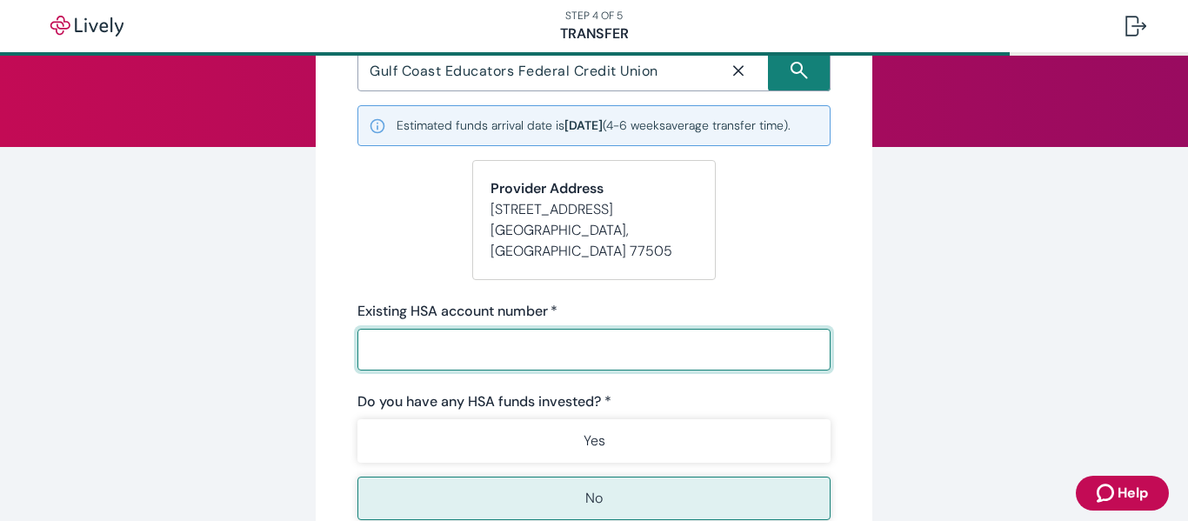
click at [626, 344] on input "Existing HSA account number   *" at bounding box center [593, 349] width 473 height 35
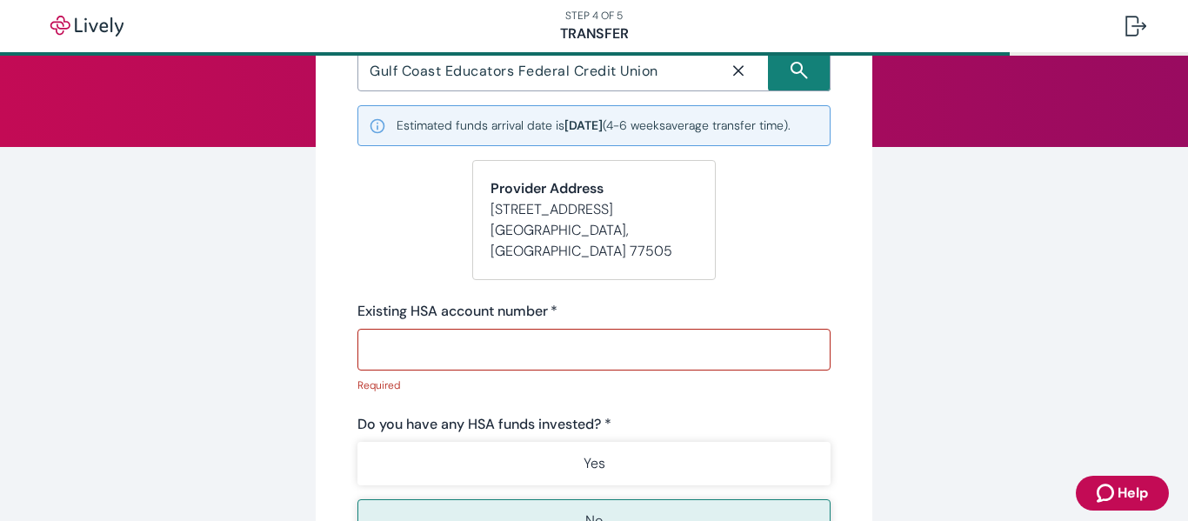
click at [793, 288] on div "Start your Transfer Existing HSA provider * Gulf Coast Educators Federal Credit…" at bounding box center [594, 433] width 1188 height 1095
click at [390, 334] on input "Existing HSA account number   *" at bounding box center [593, 349] width 473 height 35
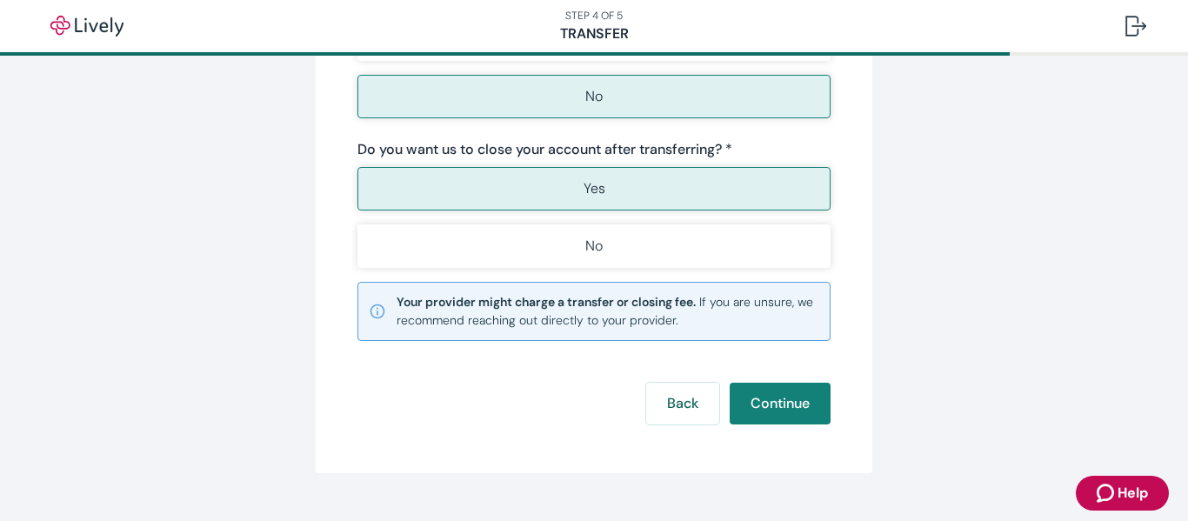
scroll to position [604, 0]
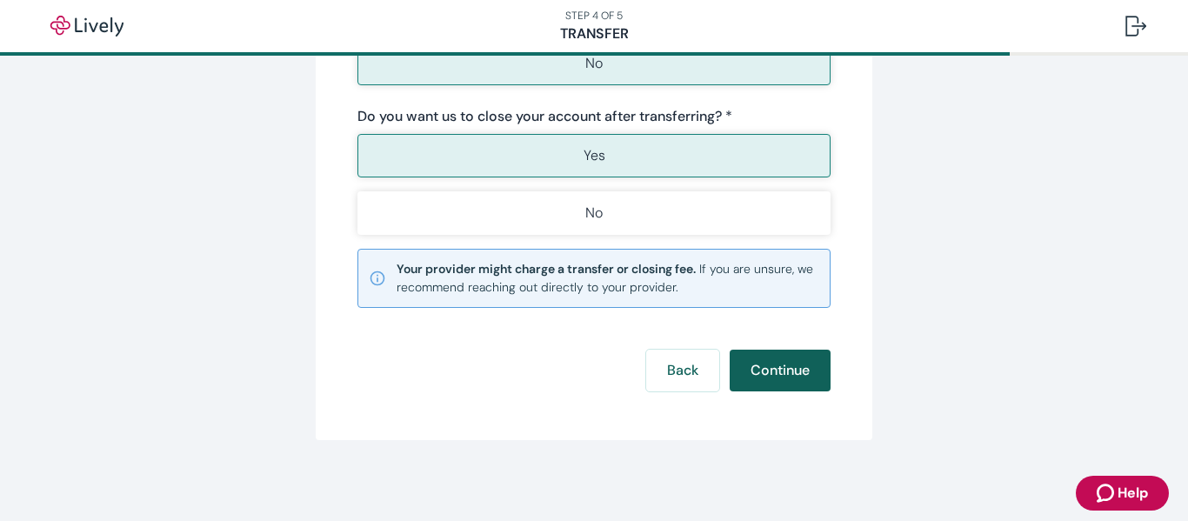
type input "15003996"
click at [803, 370] on button "Continue" at bounding box center [780, 371] width 101 height 42
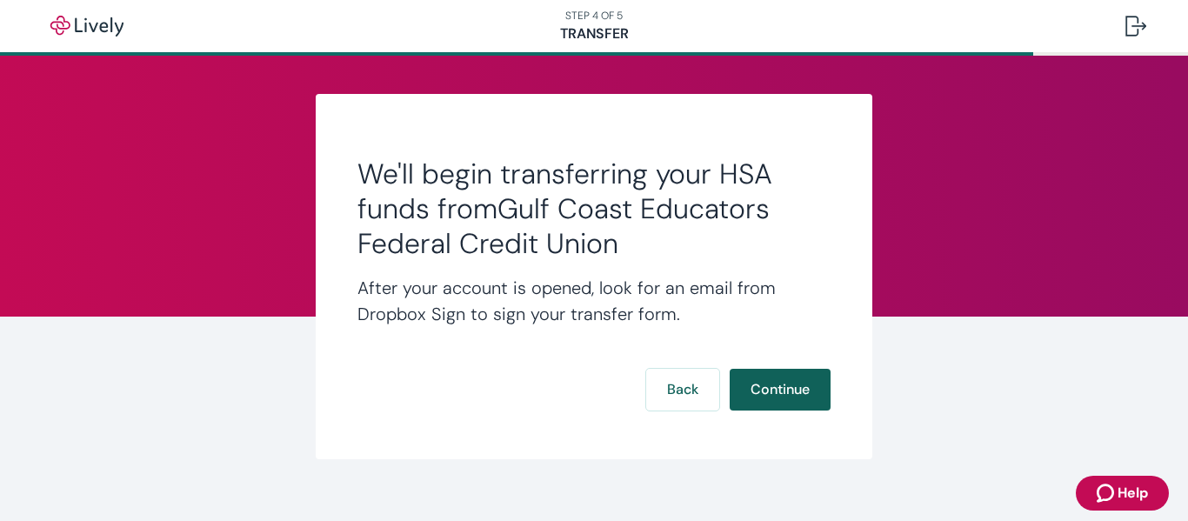
click at [783, 386] on button "Continue" at bounding box center [780, 390] width 101 height 42
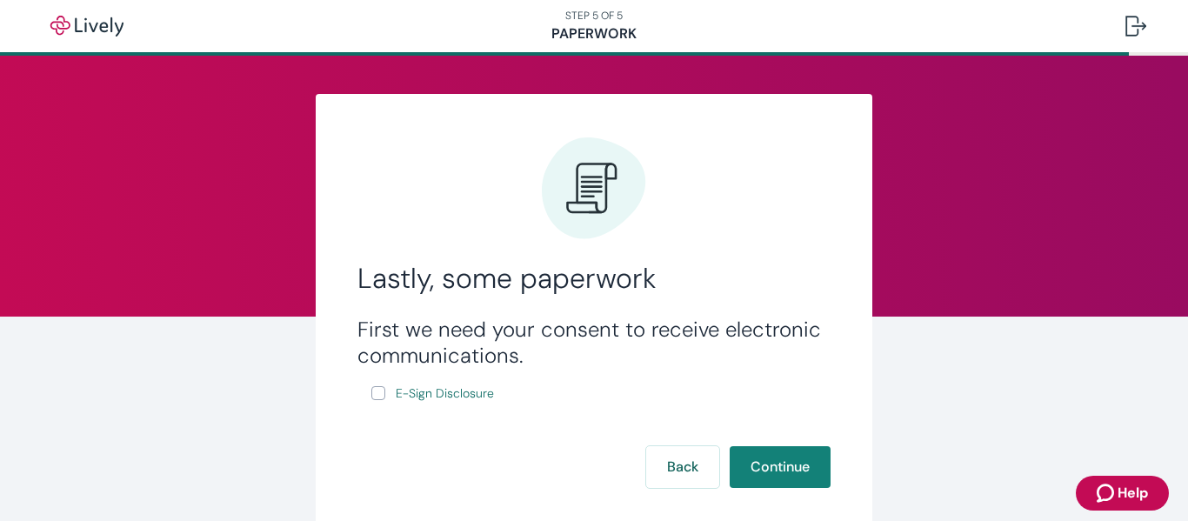
click at [372, 392] on input "E-Sign Disclosure" at bounding box center [378, 393] width 14 height 14
checkbox input "true"
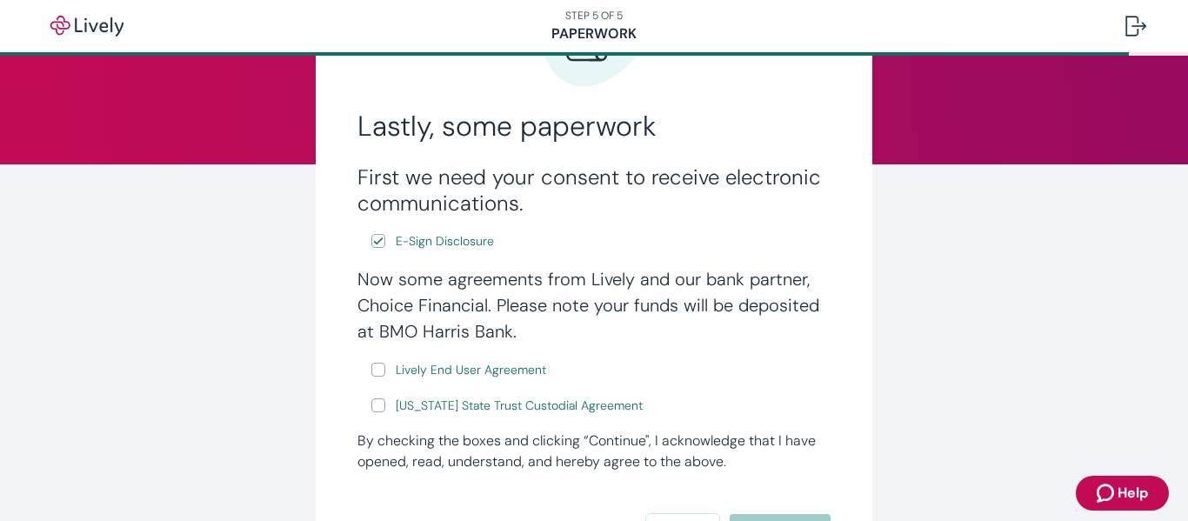
scroll to position [261, 0]
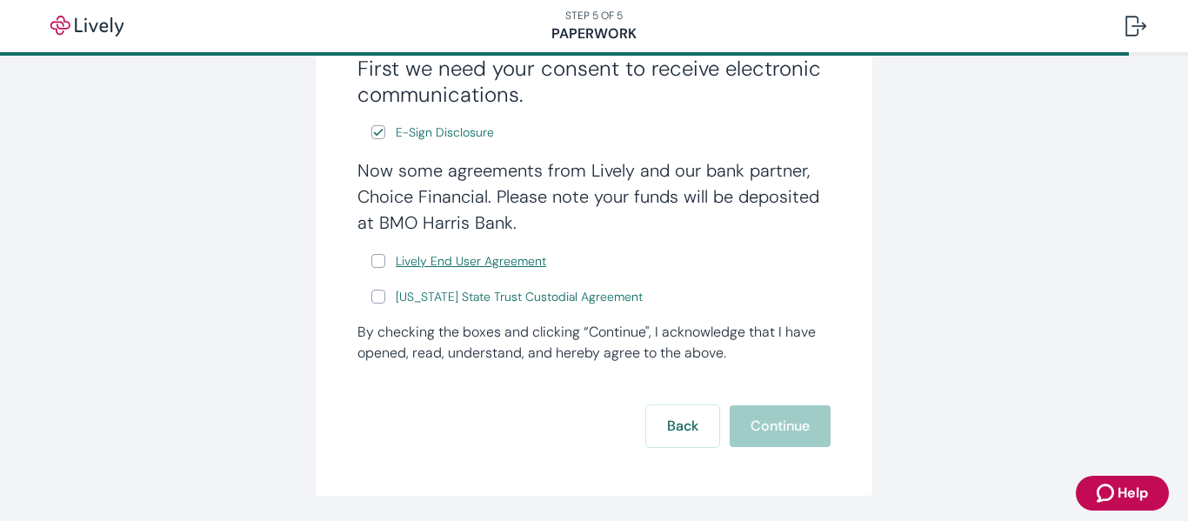
click at [514, 258] on span "Lively End User Agreement" at bounding box center [471, 261] width 150 height 18
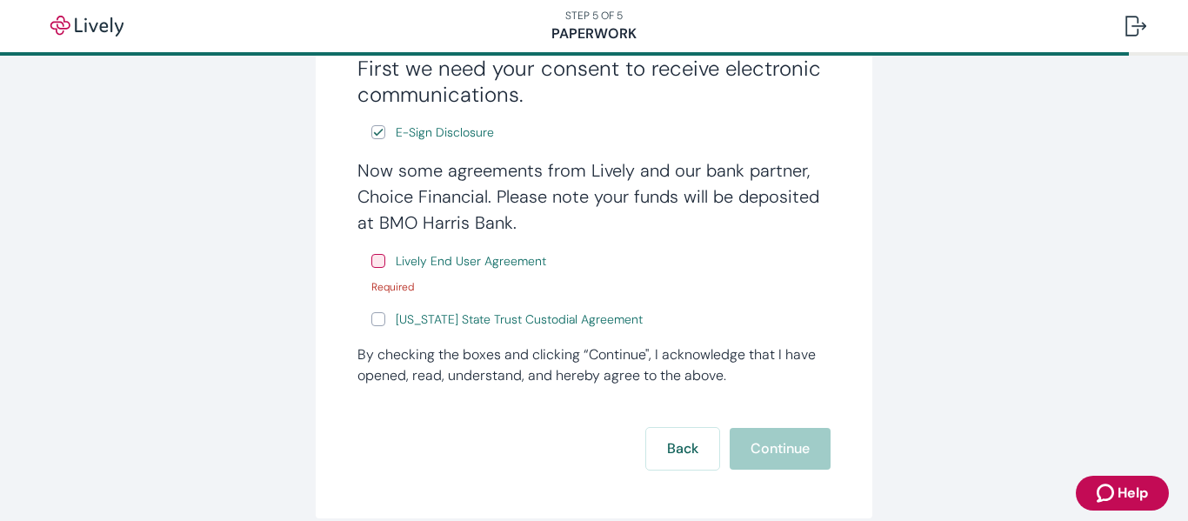
click at [374, 263] on input "Lively End User Agreement" at bounding box center [378, 261] width 14 height 14
checkbox input "true"
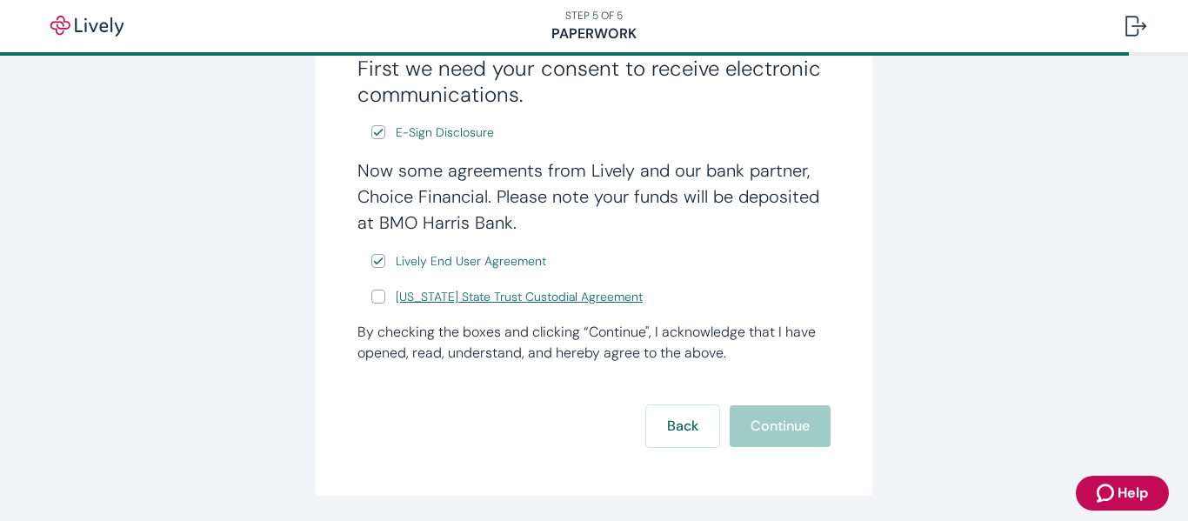
click at [450, 298] on span "[US_STATE] State Trust Custodial Agreement" at bounding box center [519, 297] width 247 height 18
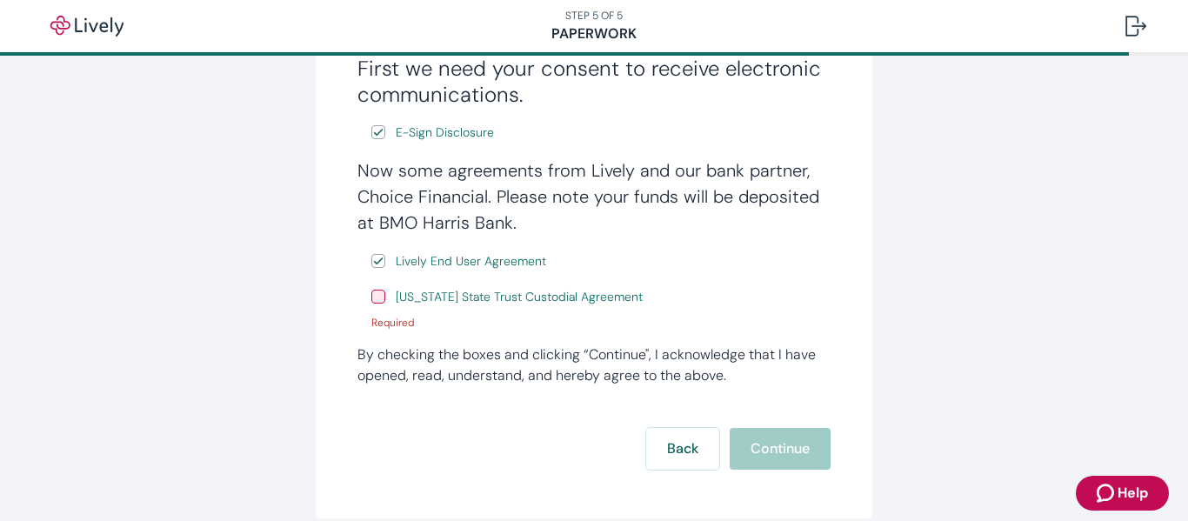
click at [373, 297] on input "[US_STATE] State Trust Custodial Agreement" at bounding box center [378, 297] width 14 height 14
checkbox input "true"
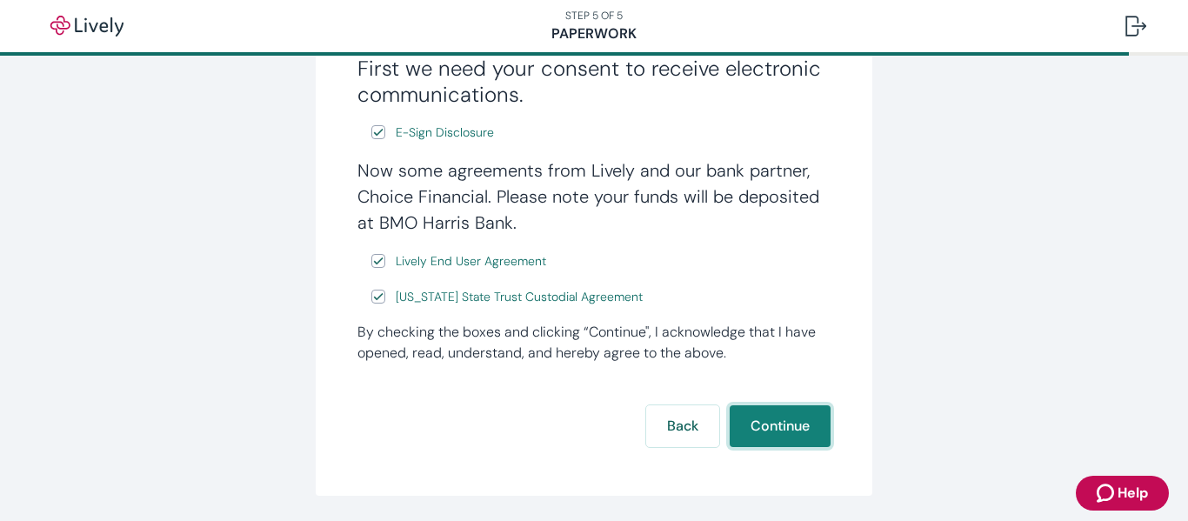
click at [787, 426] on button "Continue" at bounding box center [780, 426] width 101 height 42
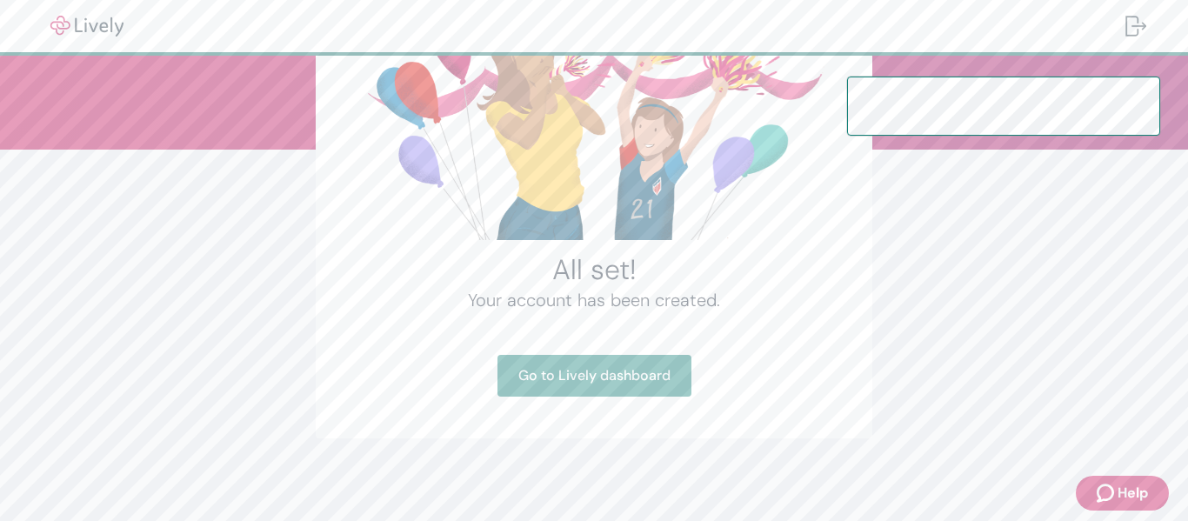
scroll to position [168, 0]
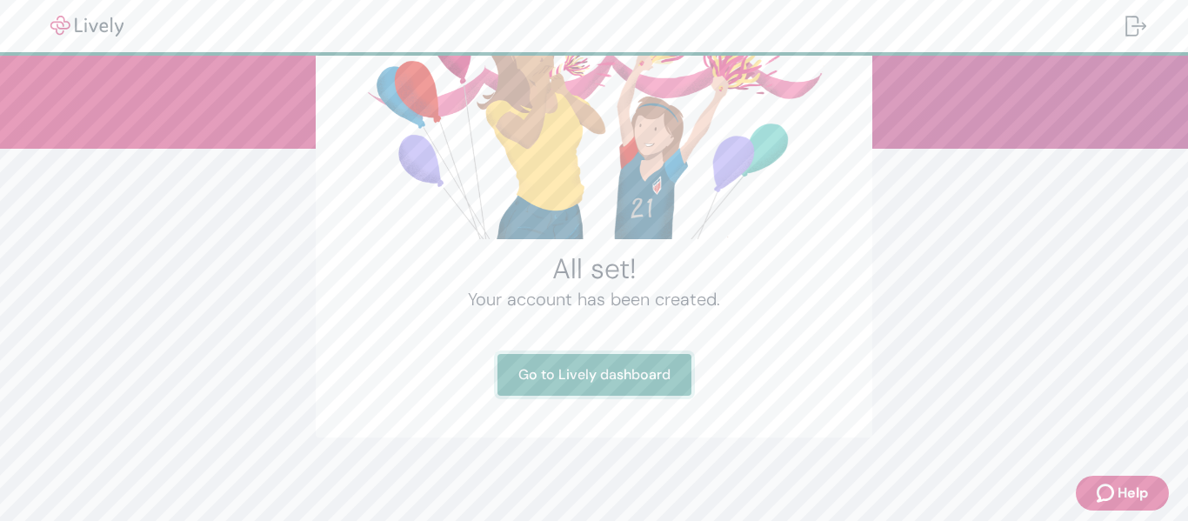
click at [558, 373] on link "Go to Lively dashboard" at bounding box center [594, 375] width 194 height 42
